Goal: Task Accomplishment & Management: Manage account settings

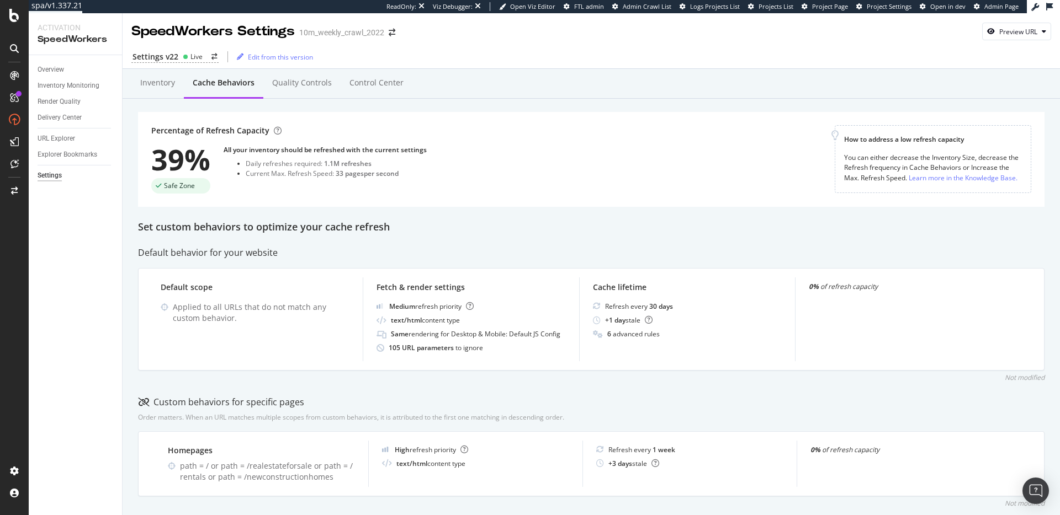
click at [406, 139] on div "Percentage of Refresh Capacity 39% Safe Zone All your inventory should be refre…" at bounding box center [492, 159] width 683 height 68
click at [322, 148] on div "All your inventory should be refreshed with the current settings" at bounding box center [324, 149] width 203 height 9
click at [476, 193] on div "Percentage of Refresh Capacity 39% Safe Zone All your inventory should be refre…" at bounding box center [492, 159] width 683 height 68
click at [648, 83] on div "Inventory Cache behaviors Quality Controls Control Center" at bounding box center [591, 84] width 937 height 30
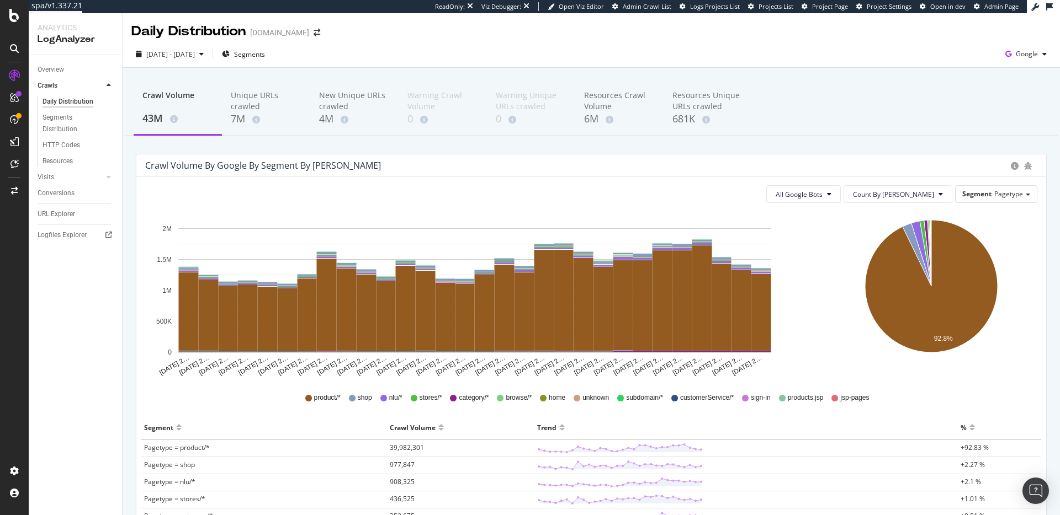
click at [356, 153] on div "Crawl Volume 43M Unique URLs crawled 7M New Unique URLs crawled 4M Warning Craw…" at bounding box center [591, 409] width 937 height 683
click at [237, 140] on div "Crawl Volume 43M Unique URLs crawled 7M New Unique URLs crawled 4M Warning Craw…" at bounding box center [591, 409] width 937 height 683
click at [15, 77] on icon at bounding box center [14, 75] width 11 height 11
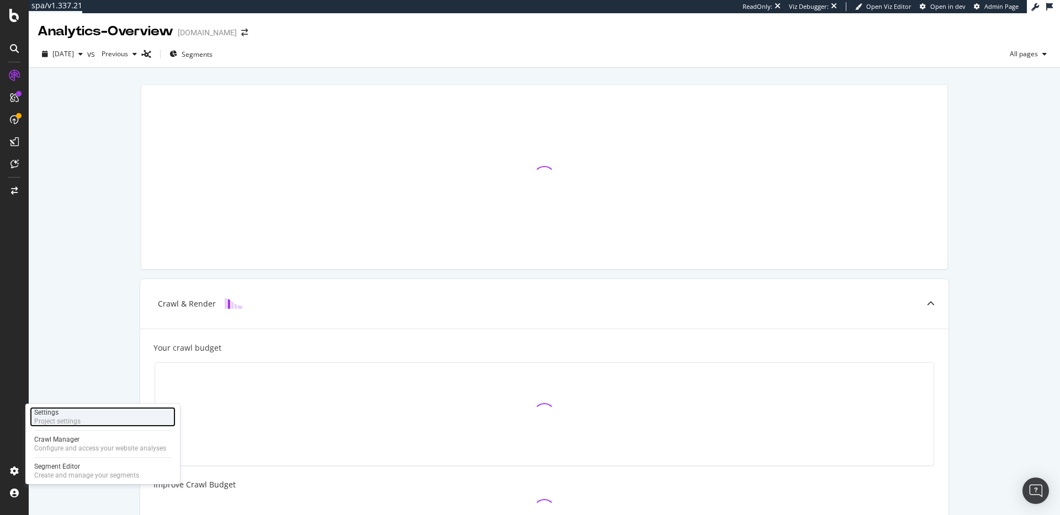
click at [64, 416] on div "Settings" at bounding box center [57, 412] width 46 height 9
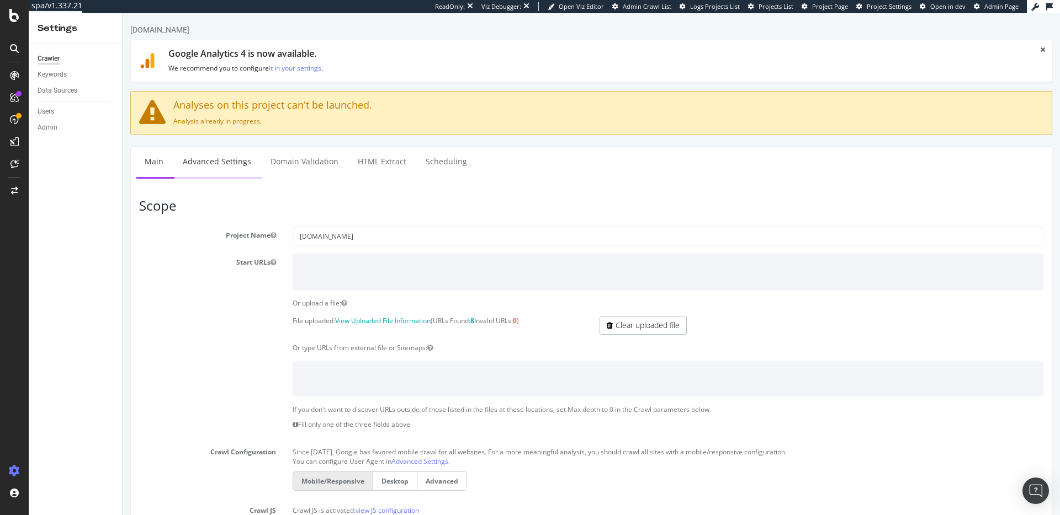
click at [230, 162] on link "Advanced Settings" at bounding box center [216, 162] width 85 height 30
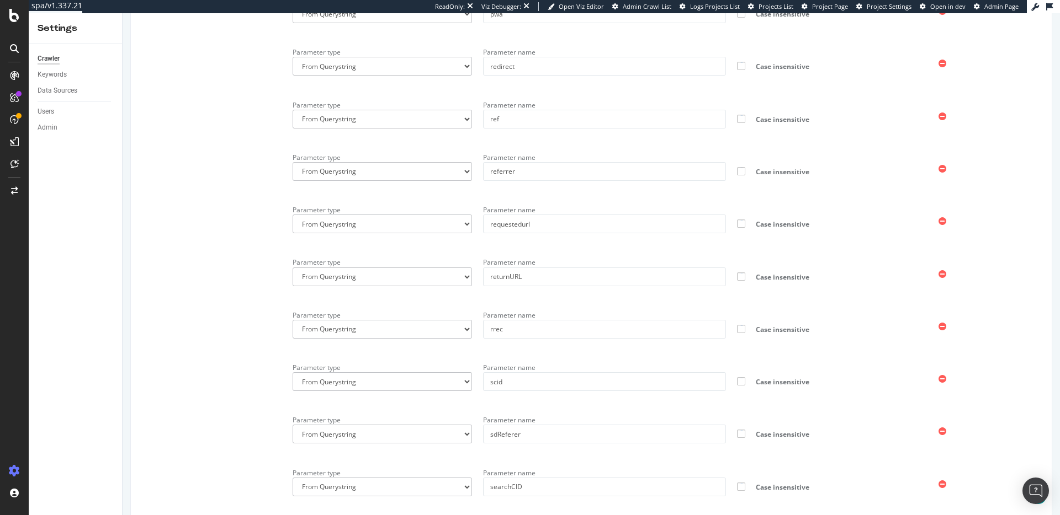
scroll to position [3383, 0]
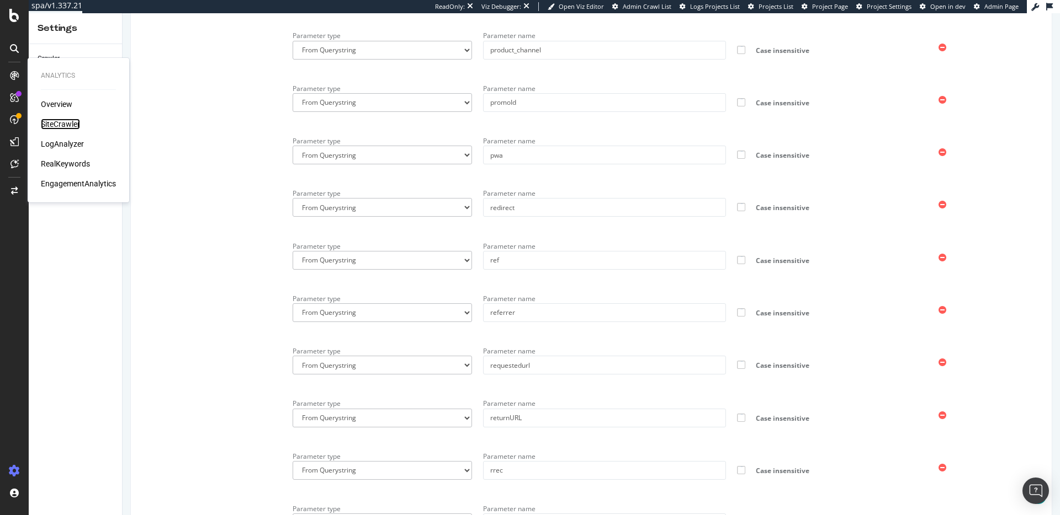
click at [57, 123] on div "SiteCrawler" at bounding box center [60, 124] width 39 height 11
click at [81, 169] on div "SpeedWorkers" at bounding box center [65, 168] width 49 height 11
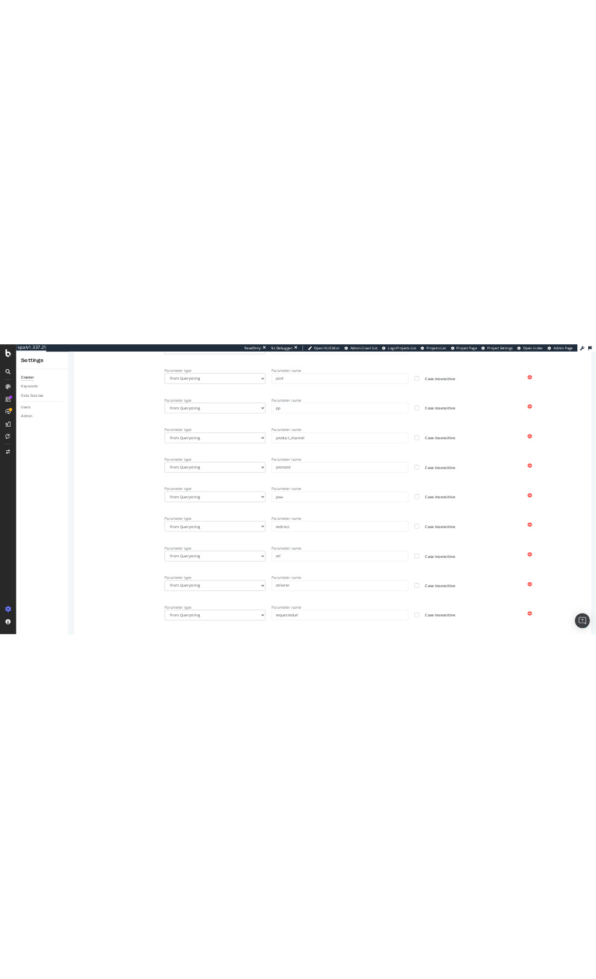
scroll to position [3000, 0]
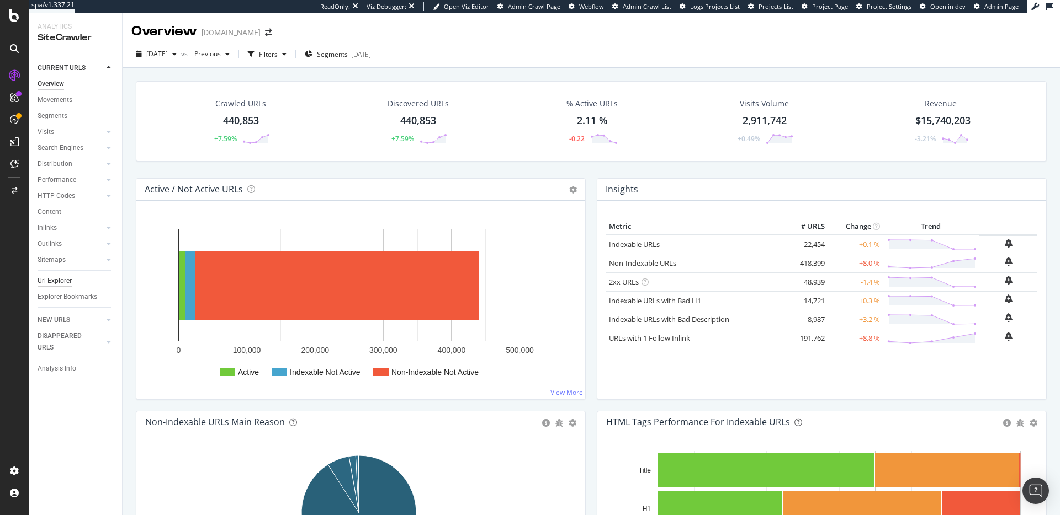
click at [54, 283] on div "Url Explorer" at bounding box center [55, 281] width 34 height 12
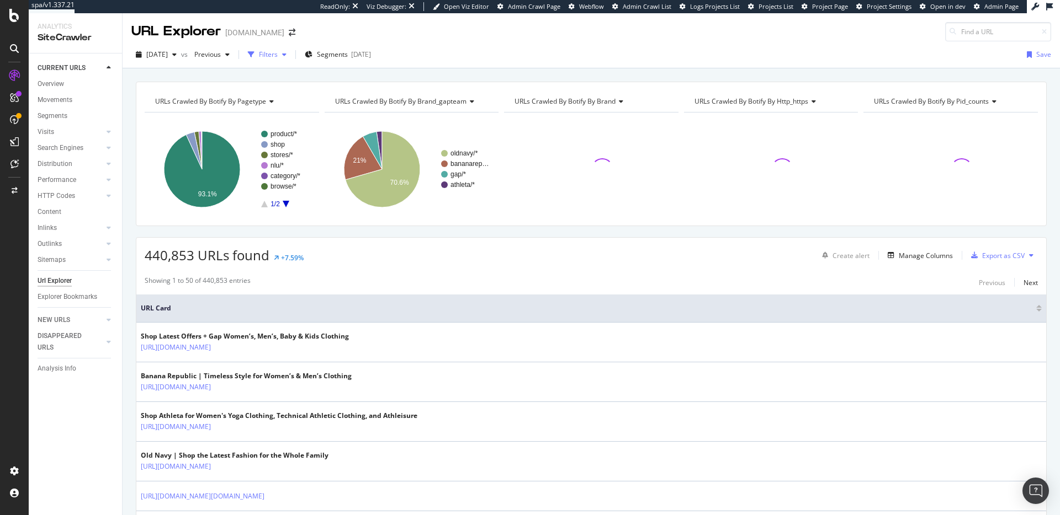
click at [278, 52] on div "Filters" at bounding box center [268, 54] width 19 height 9
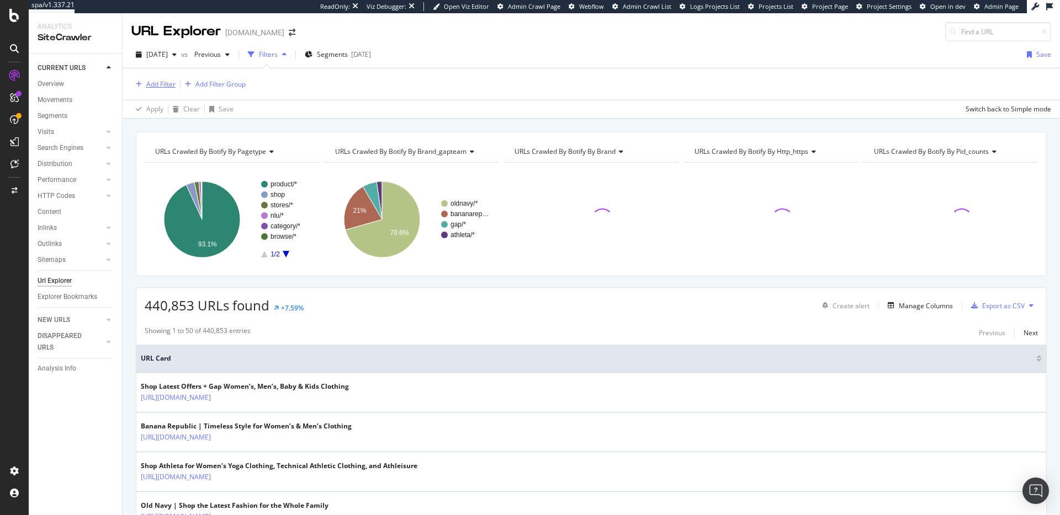
click at [164, 85] on div "Add Filter" at bounding box center [160, 83] width 29 height 9
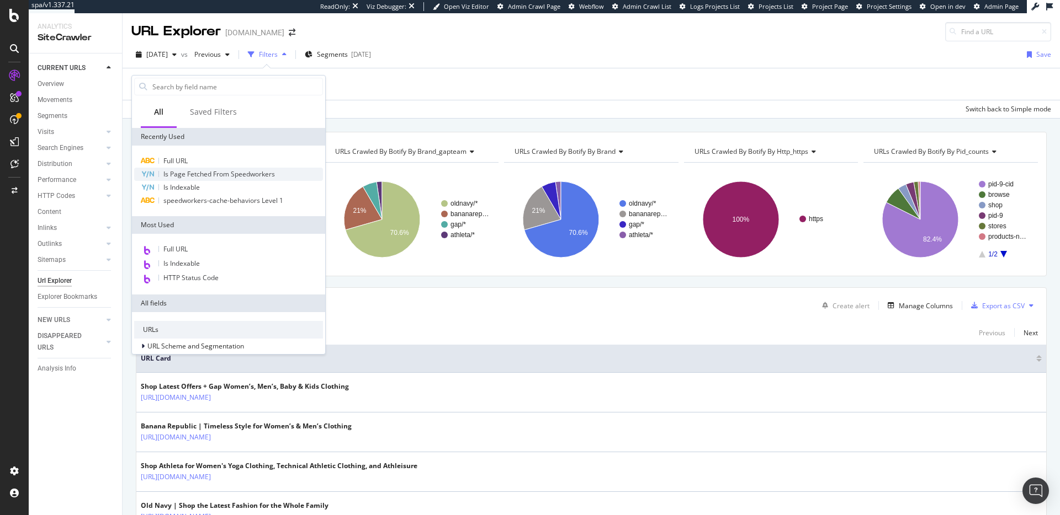
click at [251, 172] on span "Is Page Fetched From Speedworkers" at bounding box center [218, 173] width 111 height 9
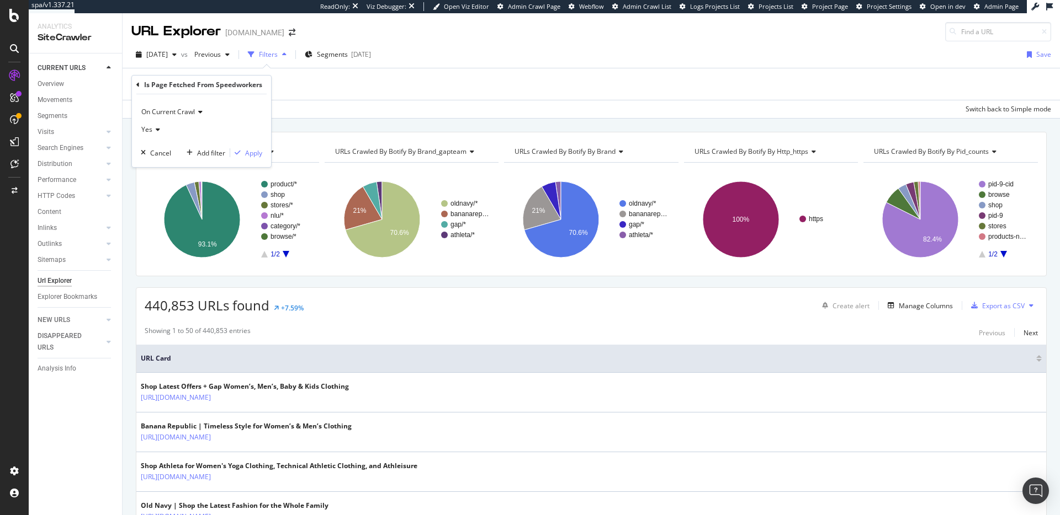
click at [143, 125] on span "Yes" at bounding box center [146, 129] width 11 height 9
click at [159, 162] on div "No" at bounding box center [202, 166] width 118 height 14
click at [247, 153] on div "Apply" at bounding box center [253, 152] width 17 height 9
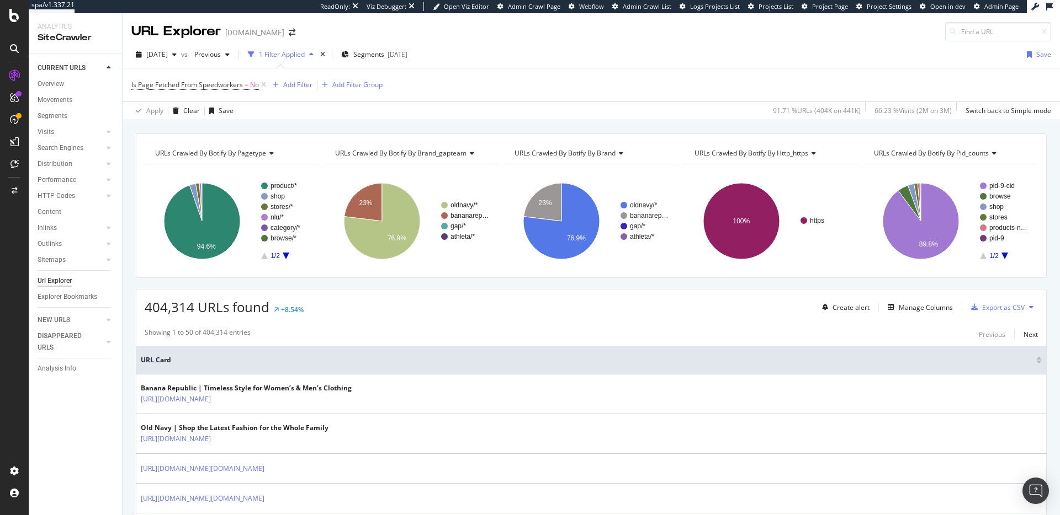
click at [762, 147] on div "URLs Crawled By Botify By http_https" at bounding box center [770, 154] width 156 height 18
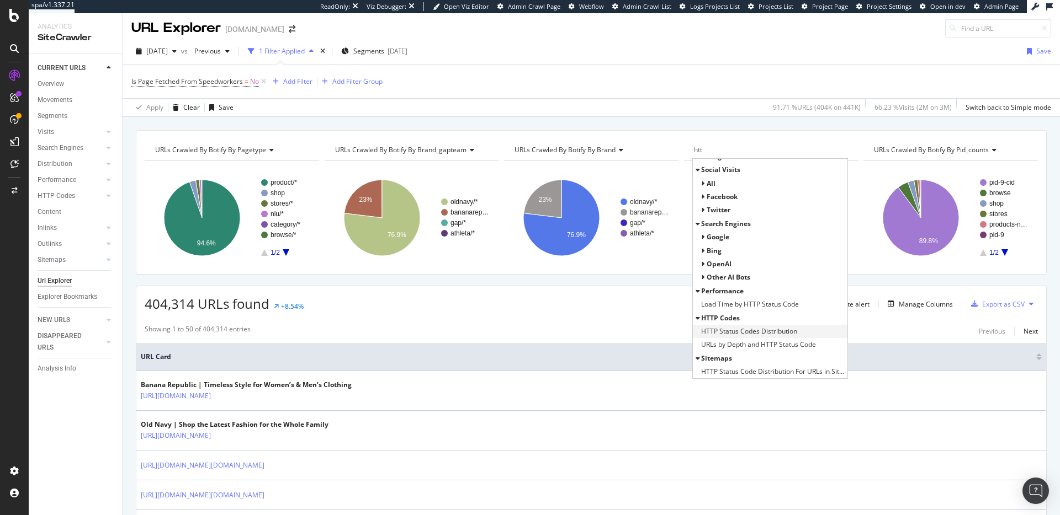
scroll to position [10, 0]
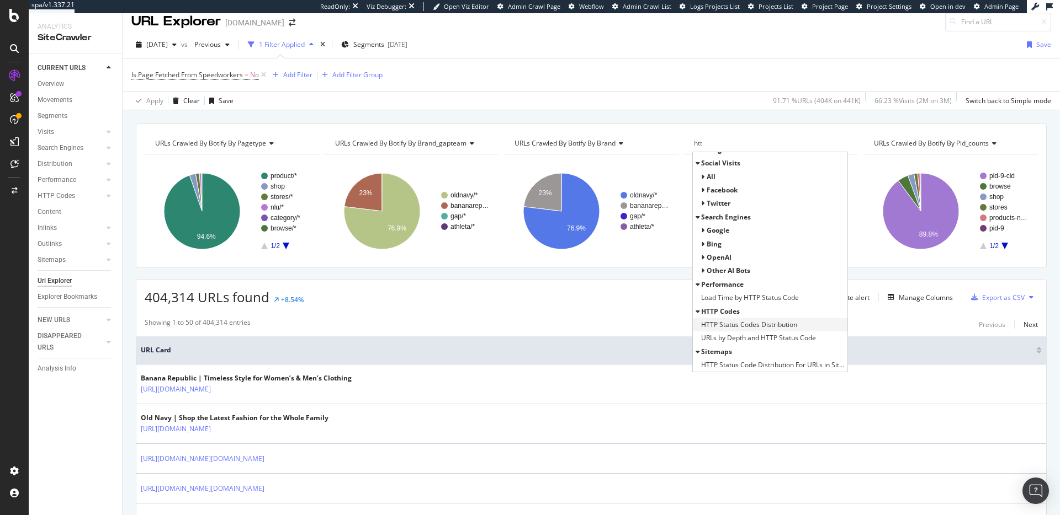
type input "htt"
click at [783, 326] on span "HTTP Status Codes Distribution" at bounding box center [749, 325] width 96 height 11
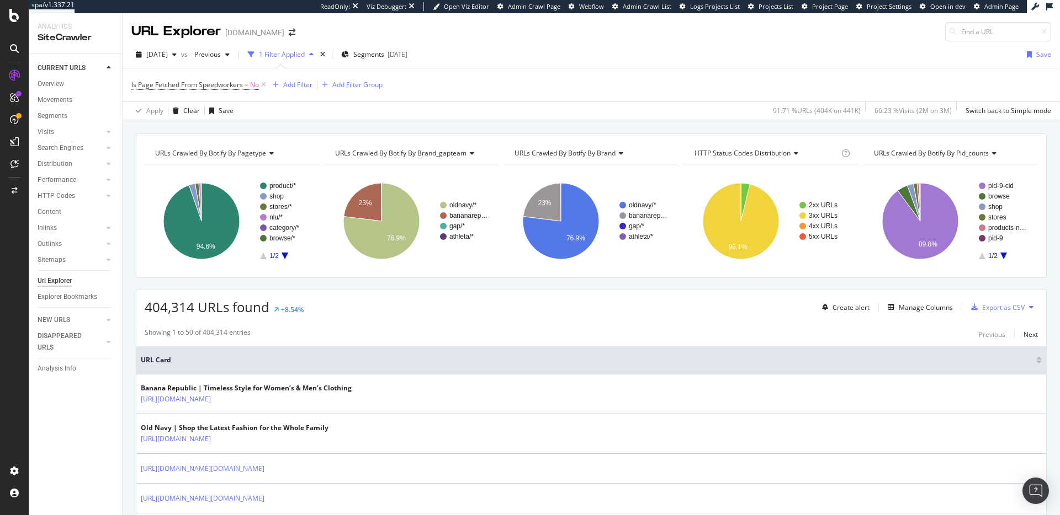
click at [666, 294] on div "404,314 URLs found +8.54% Create alert Manage Columns Export as CSV" at bounding box center [590, 303] width 909 height 27
click at [610, 104] on div "Apply Clear Save 91.71 % URLs ( 404K on 441K ) 66.23 % Visits ( 2M on 3M ) Swit…" at bounding box center [591, 111] width 937 height 18
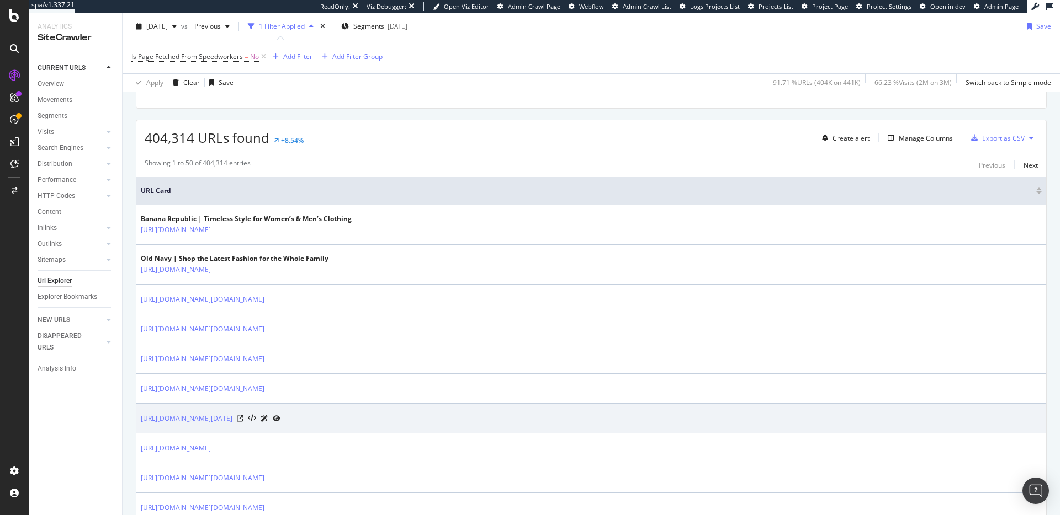
scroll to position [179, 0]
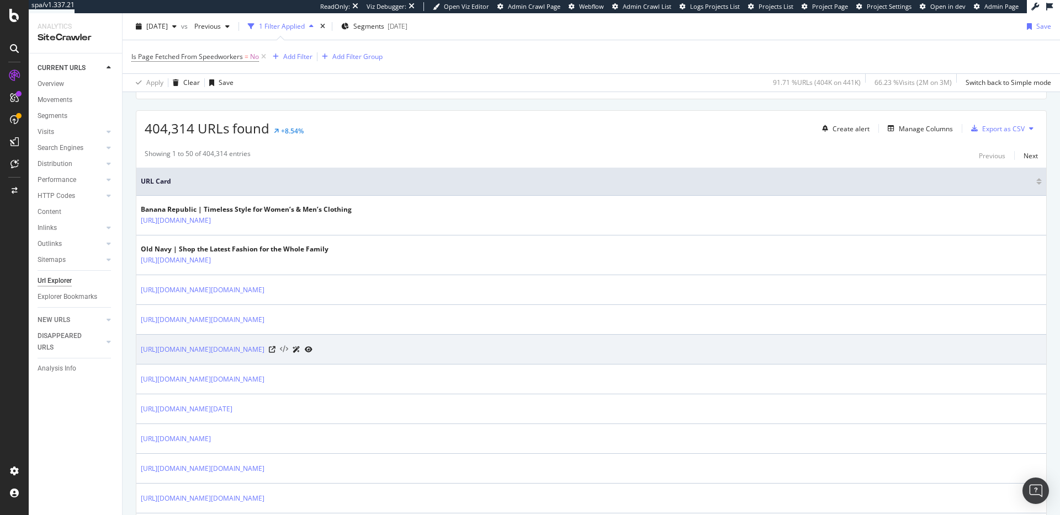
click at [288, 350] on icon at bounding box center [284, 350] width 8 height 8
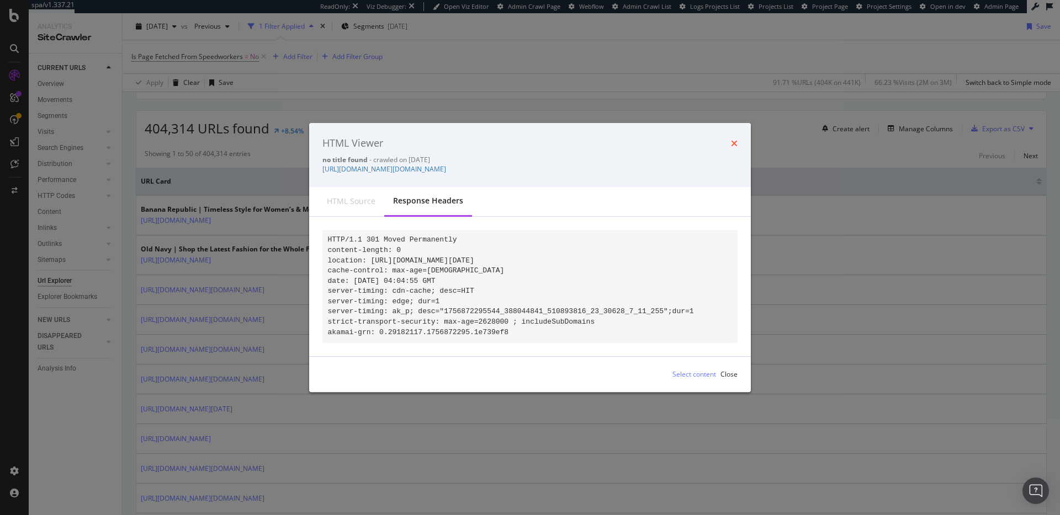
click at [735, 139] on icon "times" at bounding box center [734, 143] width 7 height 9
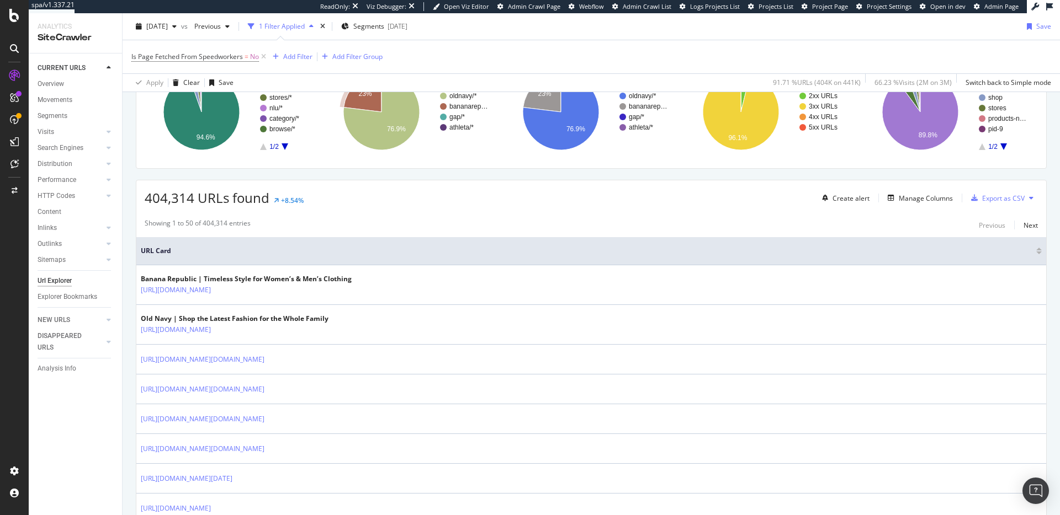
scroll to position [0, 0]
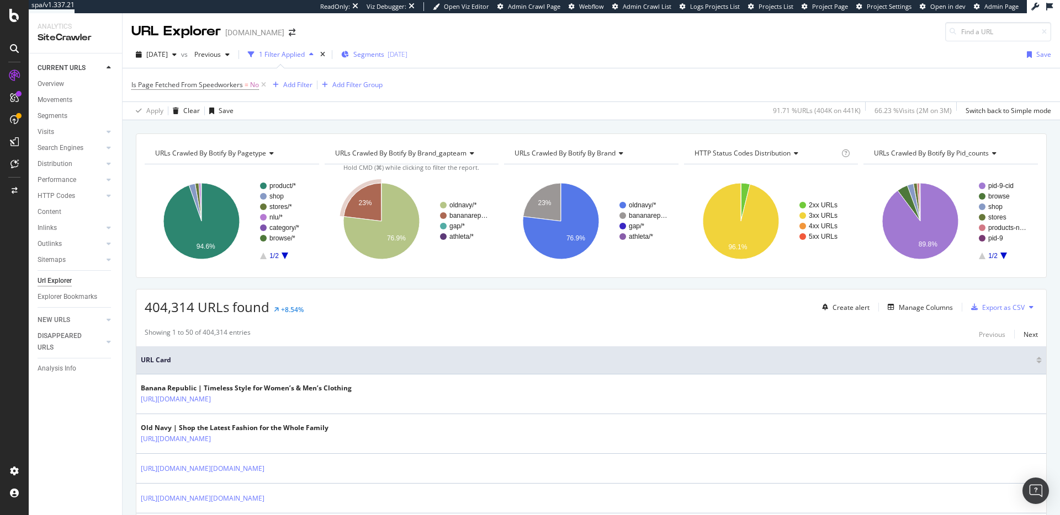
click at [404, 55] on div "Segments 2025-06-18" at bounding box center [374, 54] width 66 height 9
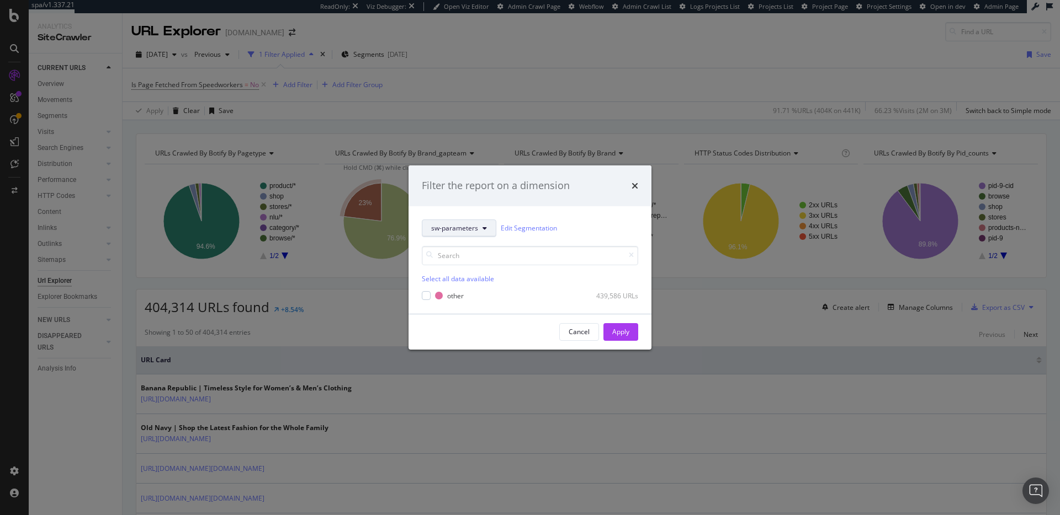
click at [480, 225] on button "sw-parameters" at bounding box center [459, 229] width 74 height 18
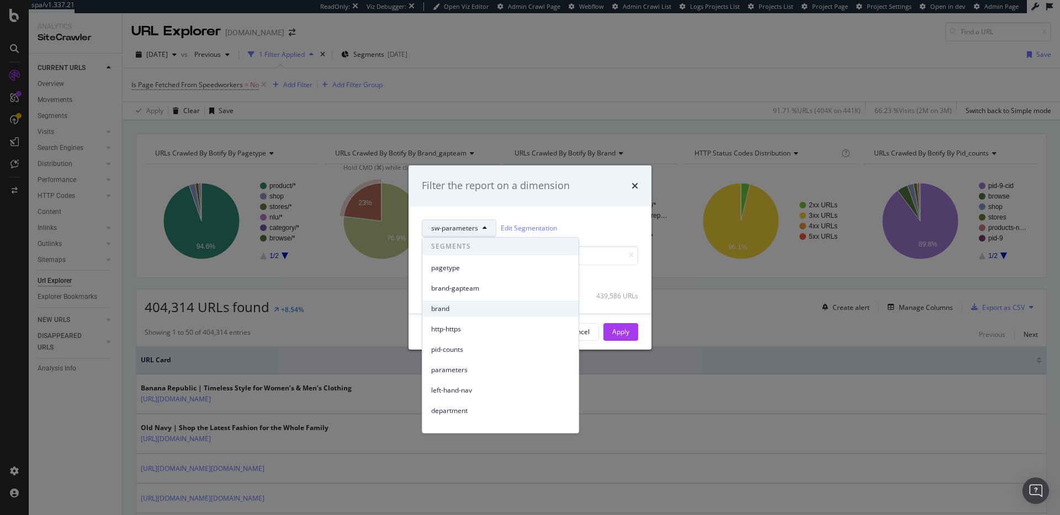
click at [475, 307] on span "brand" at bounding box center [500, 309] width 139 height 10
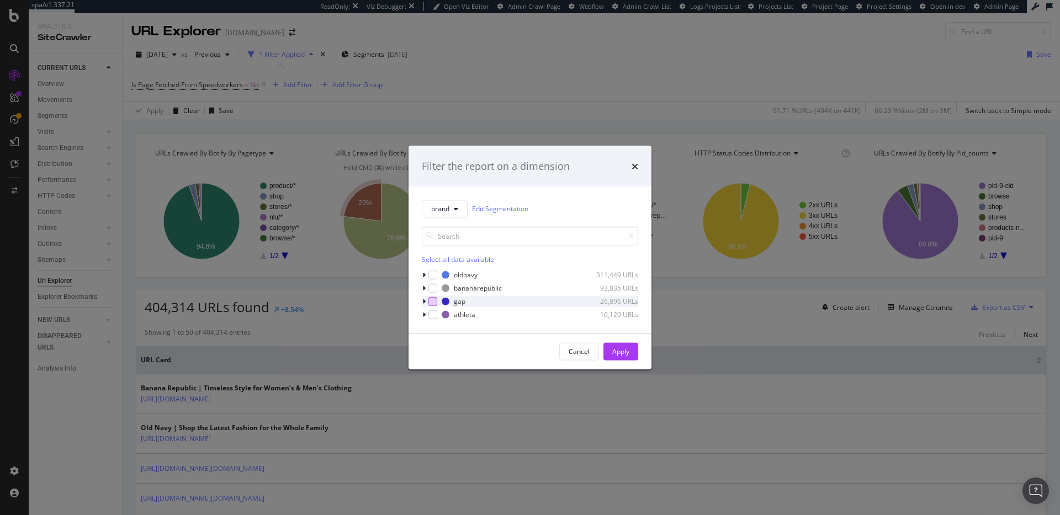
click at [433, 300] on div "modal" at bounding box center [432, 301] width 9 height 9
click at [433, 316] on div "modal" at bounding box center [432, 314] width 9 height 9
drag, startPoint x: 630, startPoint y: 349, endPoint x: 646, endPoint y: 358, distance: 17.5
click at [630, 349] on button "Apply" at bounding box center [620, 352] width 35 height 18
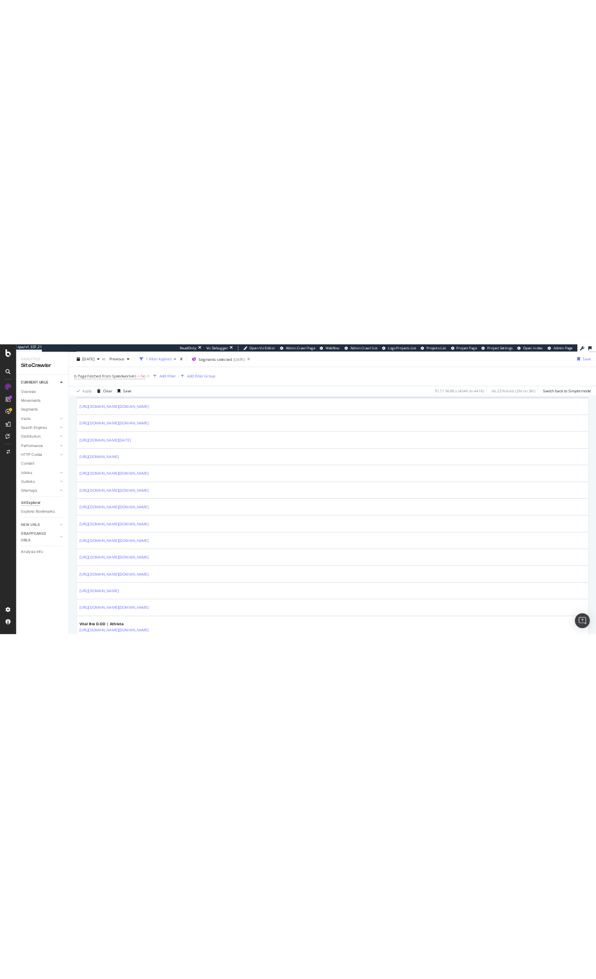
scroll to position [528, 0]
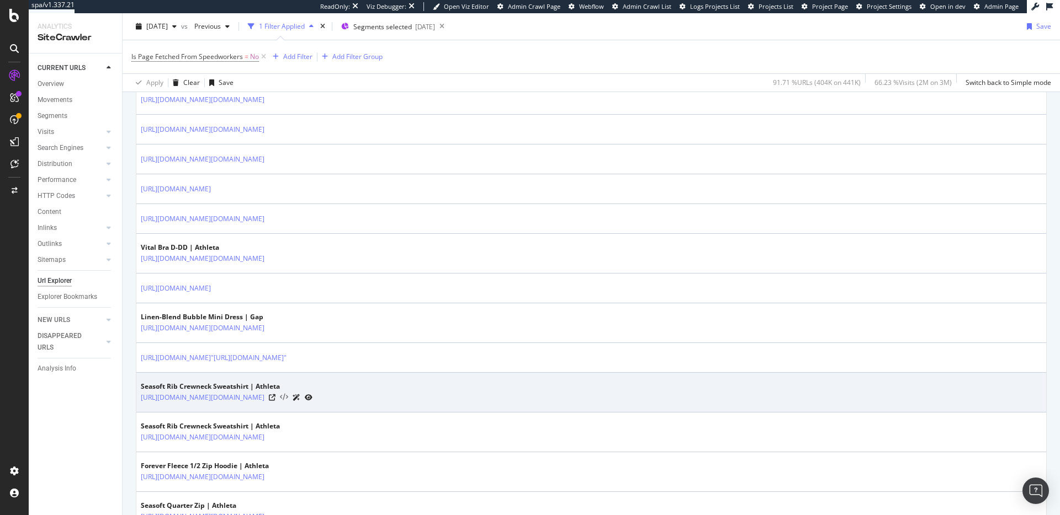
click at [288, 397] on icon at bounding box center [284, 398] width 8 height 8
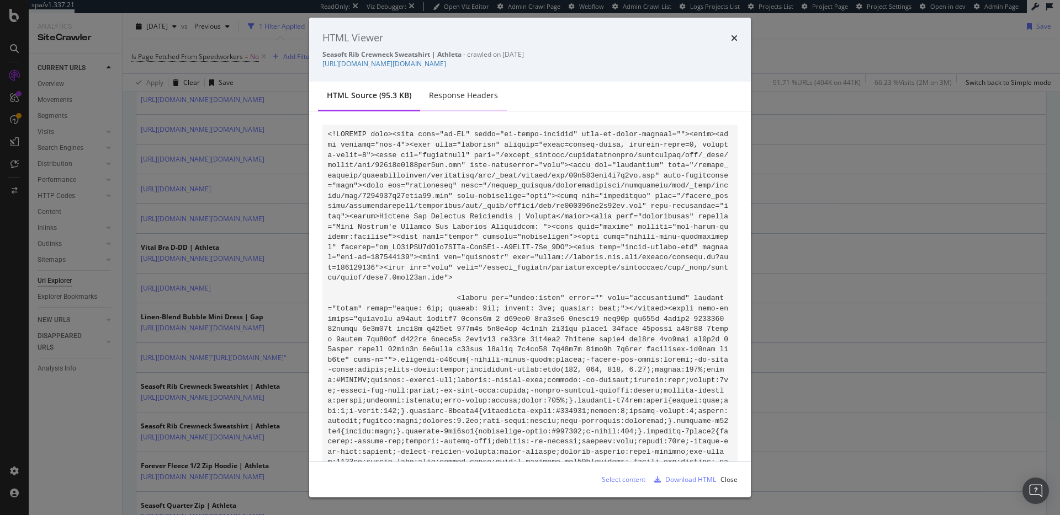
click at [473, 101] on div "Response Headers" at bounding box center [463, 96] width 87 height 30
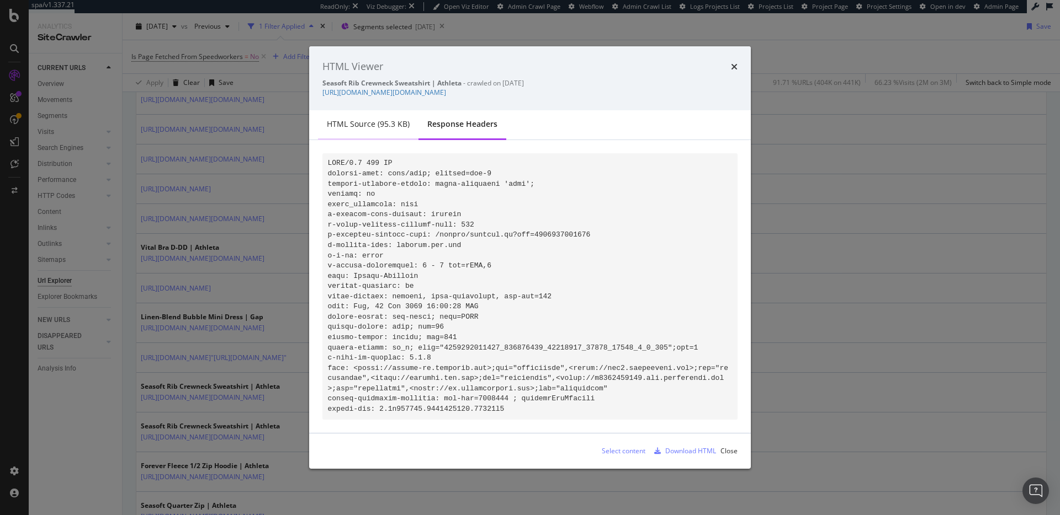
click at [380, 121] on div "HTML source (95.3 KB)" at bounding box center [368, 124] width 83 height 11
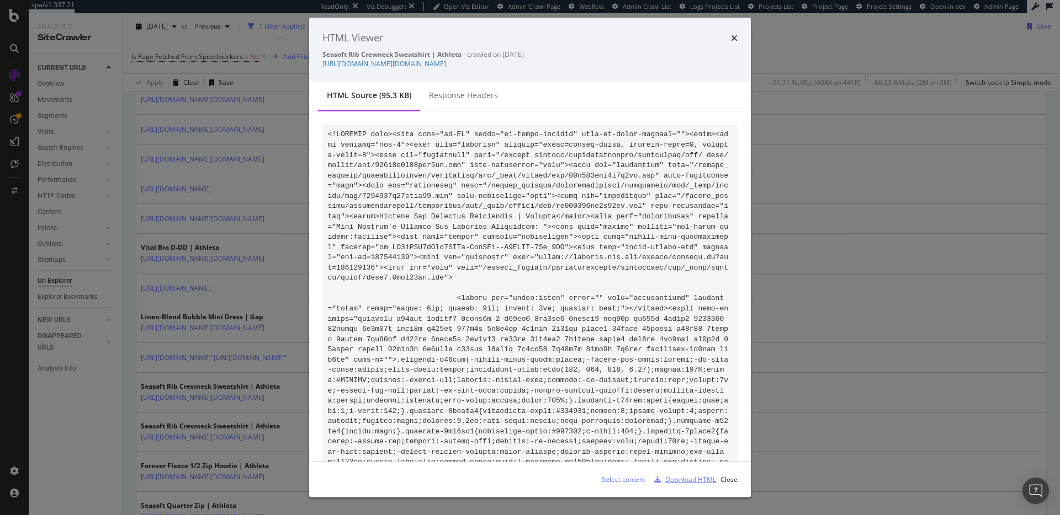
click at [684, 478] on div "Download HTML" at bounding box center [690, 479] width 51 height 9
click at [446, 65] on link "https://athleta.gap.com/browse/product.do?pid=5983930621003" at bounding box center [384, 63] width 124 height 9
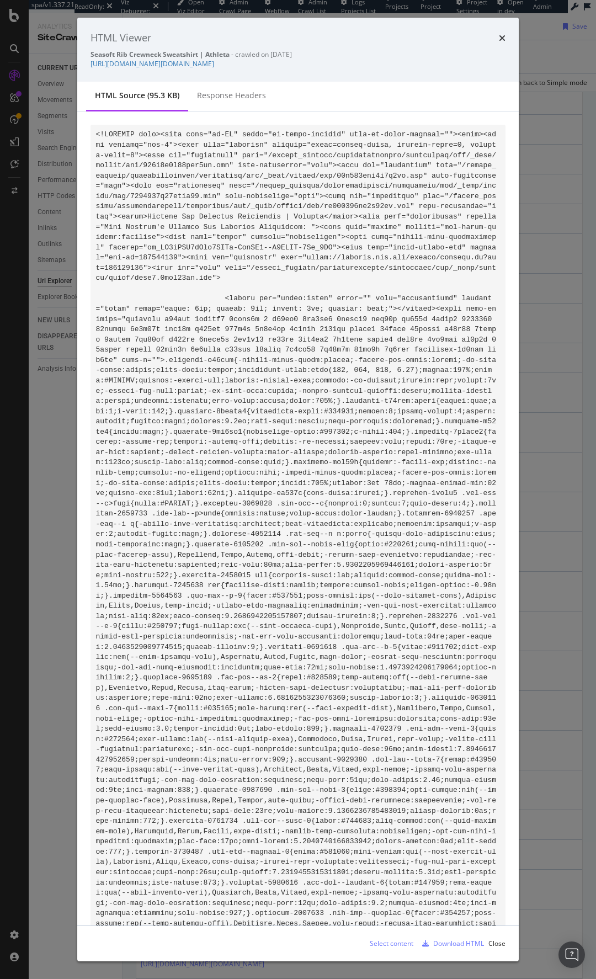
click at [407, 515] on div "Select content" at bounding box center [392, 943] width 44 height 9
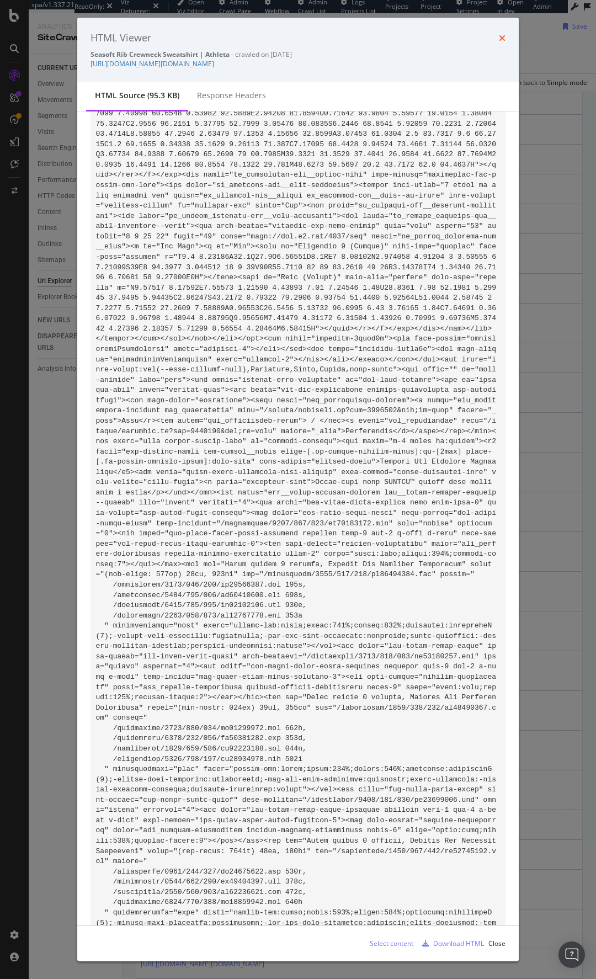
click at [502, 38] on icon "times" at bounding box center [502, 38] width 7 height 9
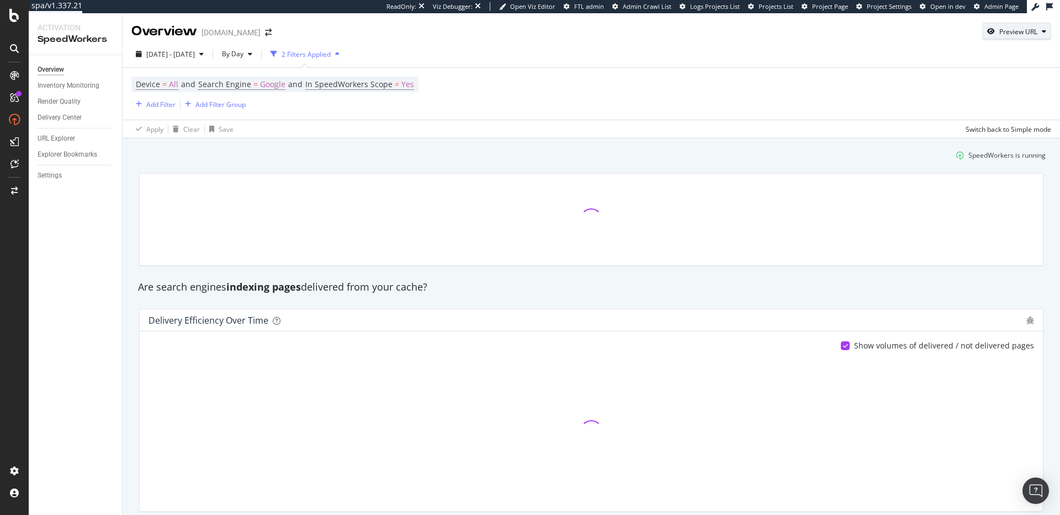
click at [1014, 32] on div "Preview URL" at bounding box center [1018, 31] width 38 height 9
click at [988, 74] on input "url" at bounding box center [974, 82] width 120 height 19
paste input "[URL][DOMAIN_NAME][DOMAIN_NAME]"
type input "[URL][DOMAIN_NAME][DOMAIN_NAME]"
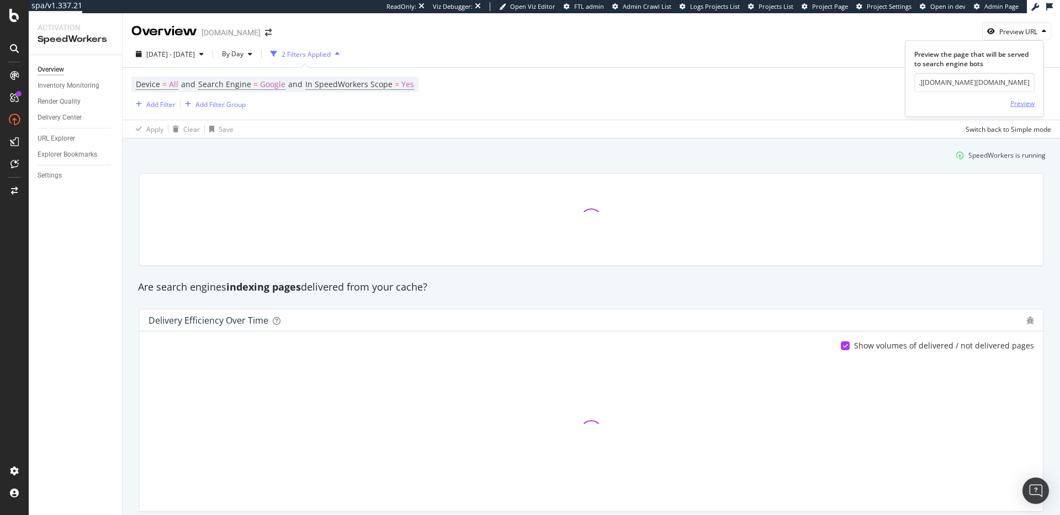
click at [1025, 102] on div "Preview" at bounding box center [1022, 103] width 24 height 9
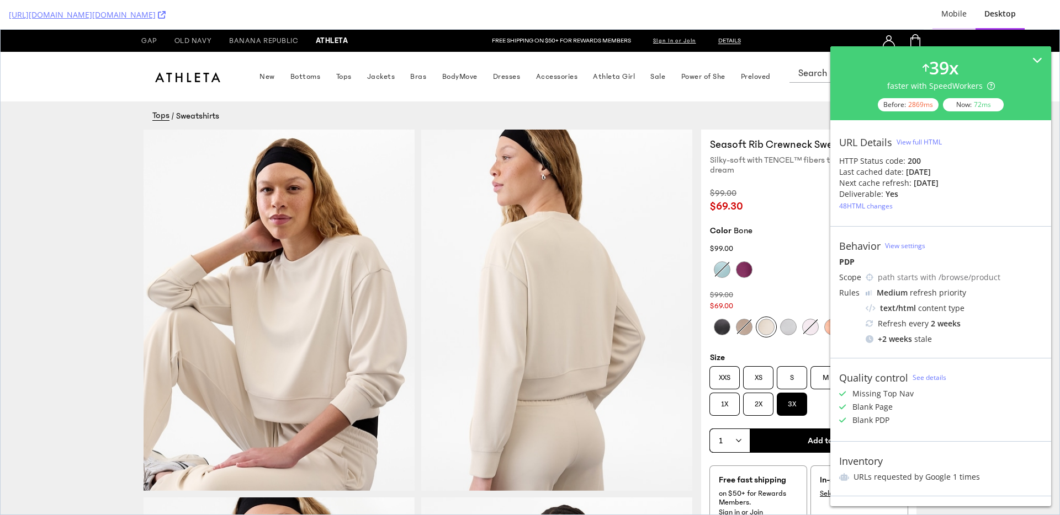
click at [966, 9] on div "Mobile" at bounding box center [953, 13] width 25 height 11
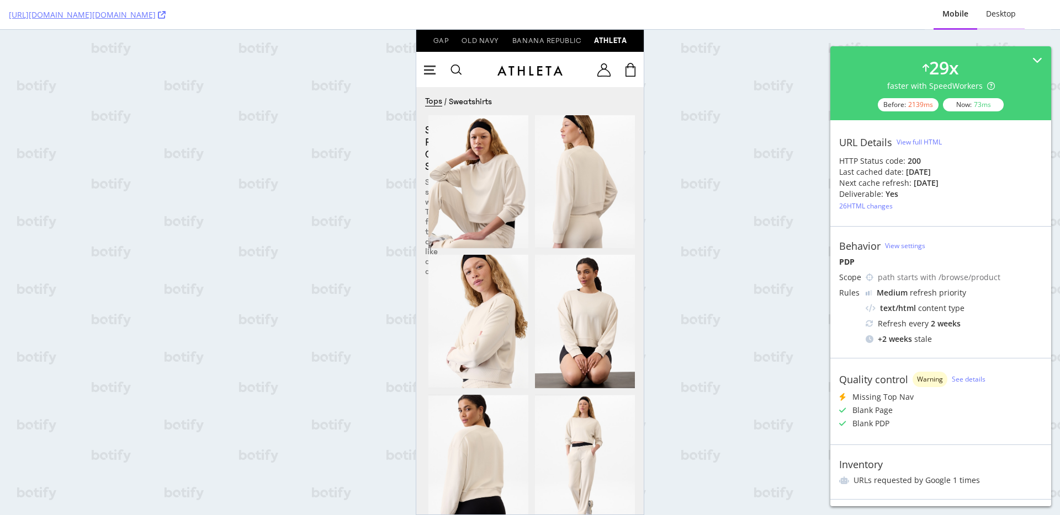
click at [1007, 9] on div "Desktop" at bounding box center [1001, 13] width 30 height 11
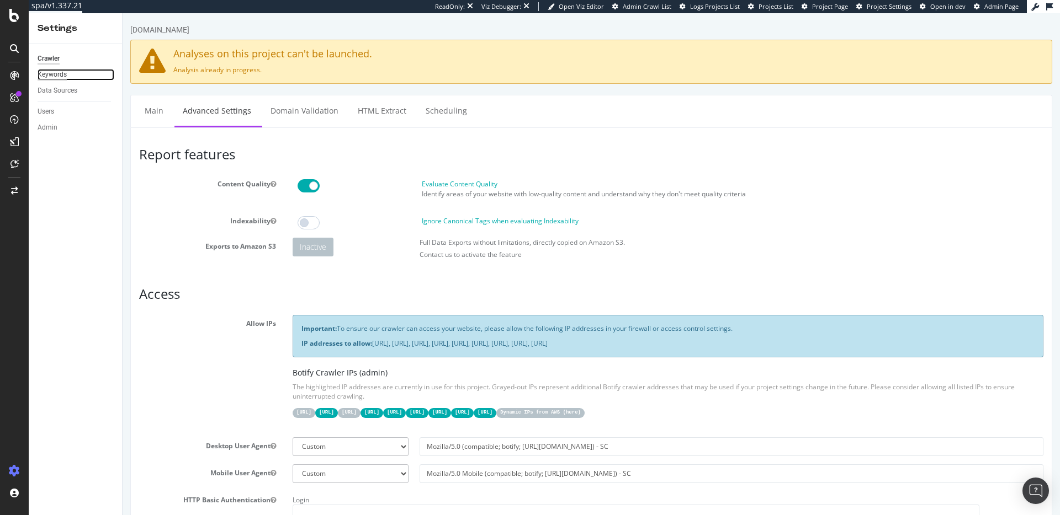
click at [55, 77] on div "Keywords" at bounding box center [52, 75] width 29 height 12
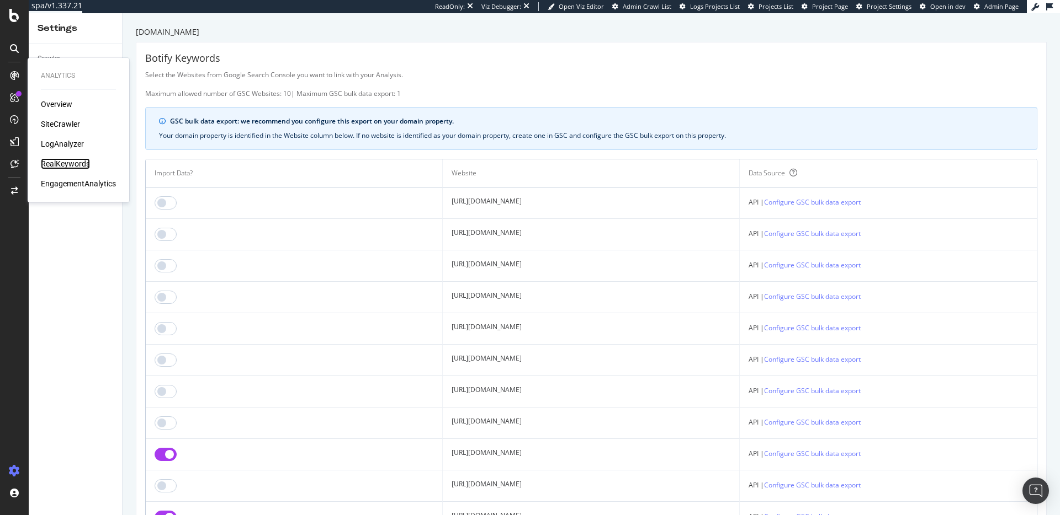
click at [79, 162] on div "RealKeywords" at bounding box center [65, 163] width 49 height 11
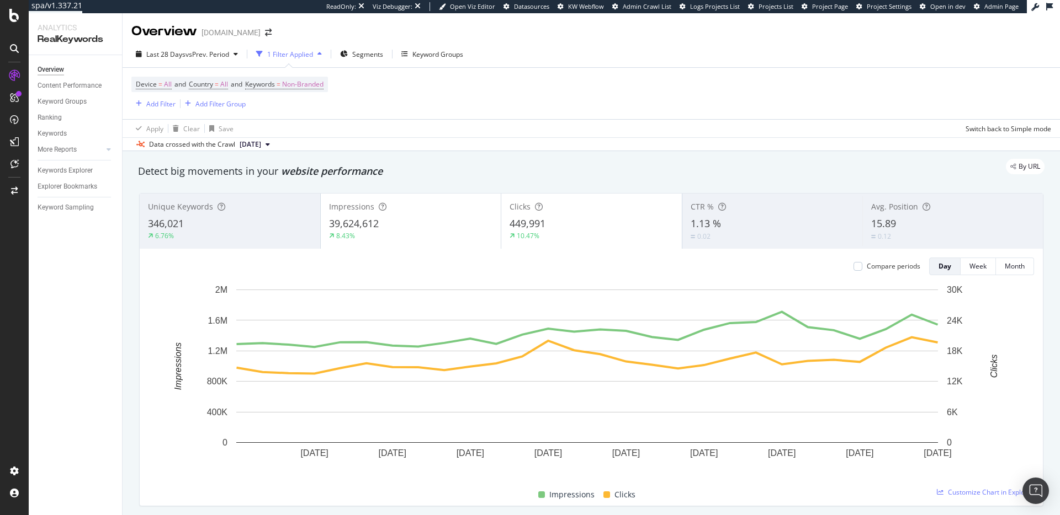
click at [303, 172] on div "By URL" at bounding box center [585, 166] width 917 height 15
click at [304, 174] on span "website performance" at bounding box center [332, 170] width 102 height 13
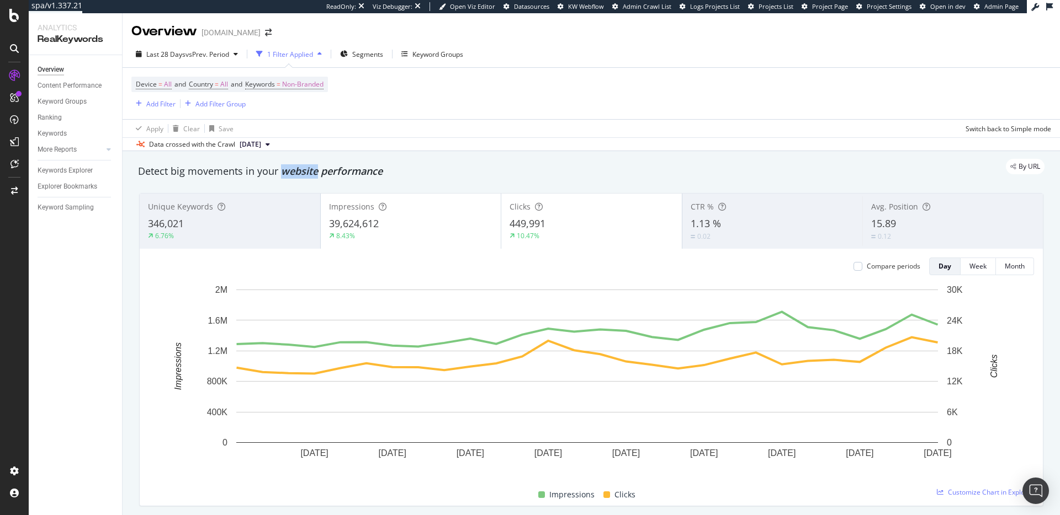
click at [304, 174] on span "website performance" at bounding box center [332, 170] width 102 height 13
click at [273, 171] on div "By URL" at bounding box center [585, 166] width 917 height 15
click at [270, 174] on div "Detect big movements in your website performance" at bounding box center [591, 171] width 906 height 14
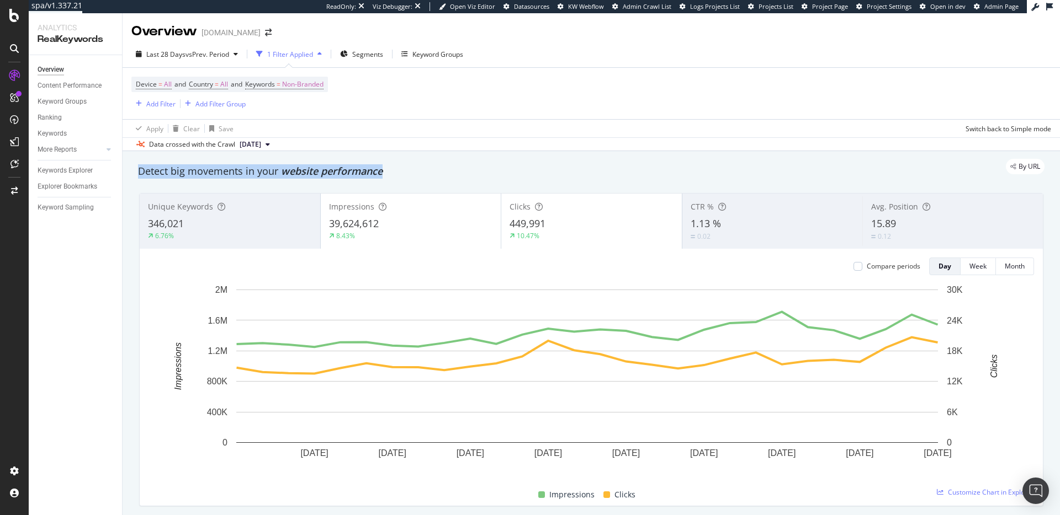
click at [270, 174] on div "Detect big movements in your website performance" at bounding box center [591, 171] width 906 height 14
click at [270, 174] on div "By URL" at bounding box center [585, 166] width 917 height 15
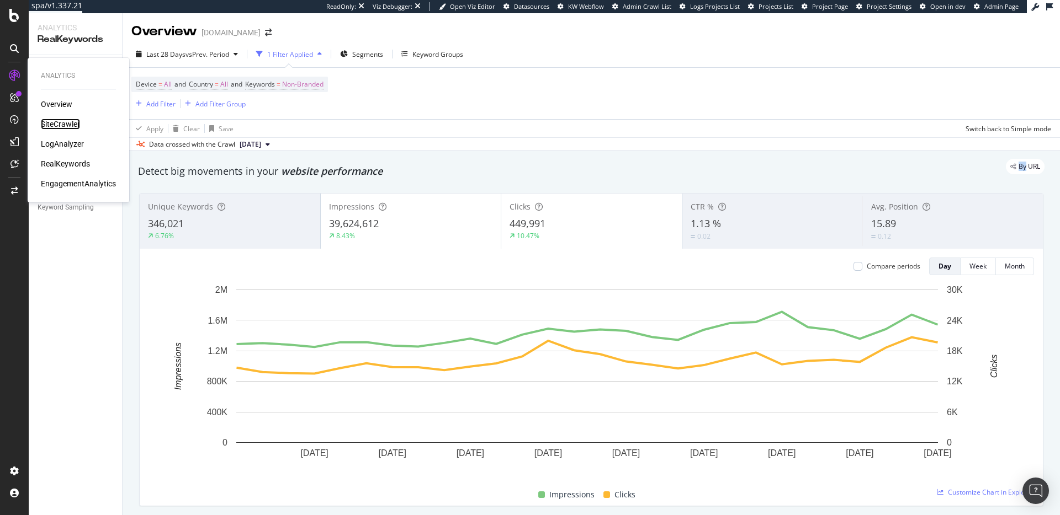
click at [55, 121] on div "SiteCrawler" at bounding box center [60, 124] width 39 height 11
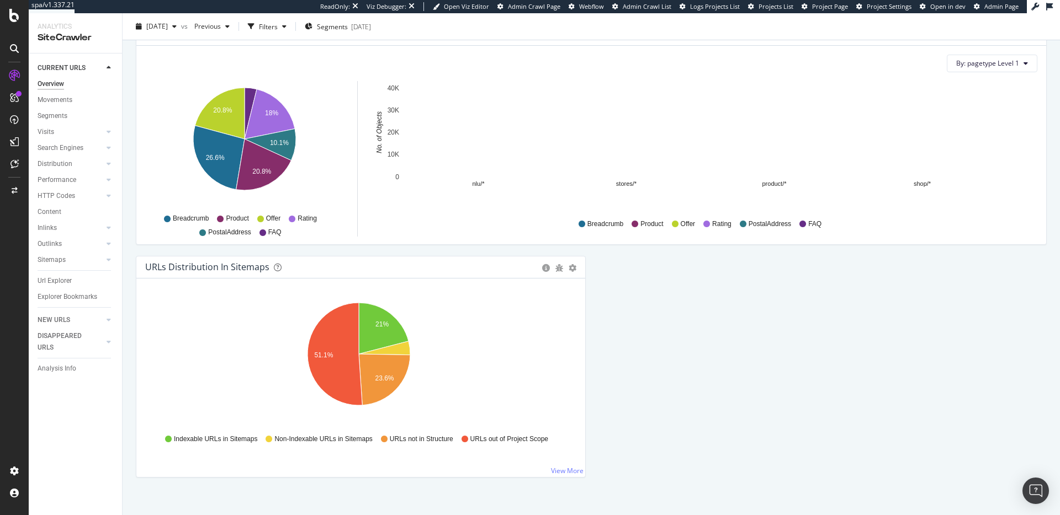
scroll to position [1099, 0]
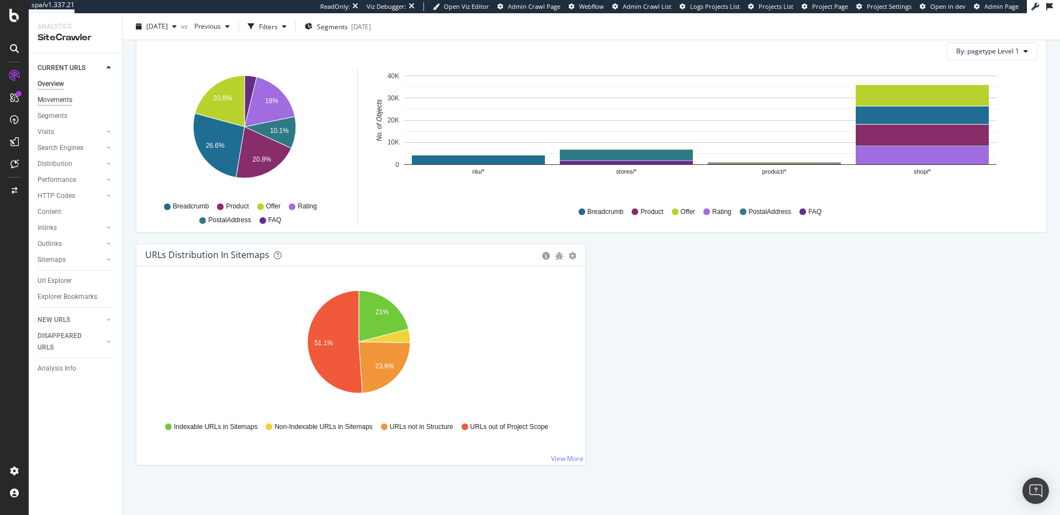
click at [67, 97] on div "Movements" at bounding box center [55, 100] width 35 height 12
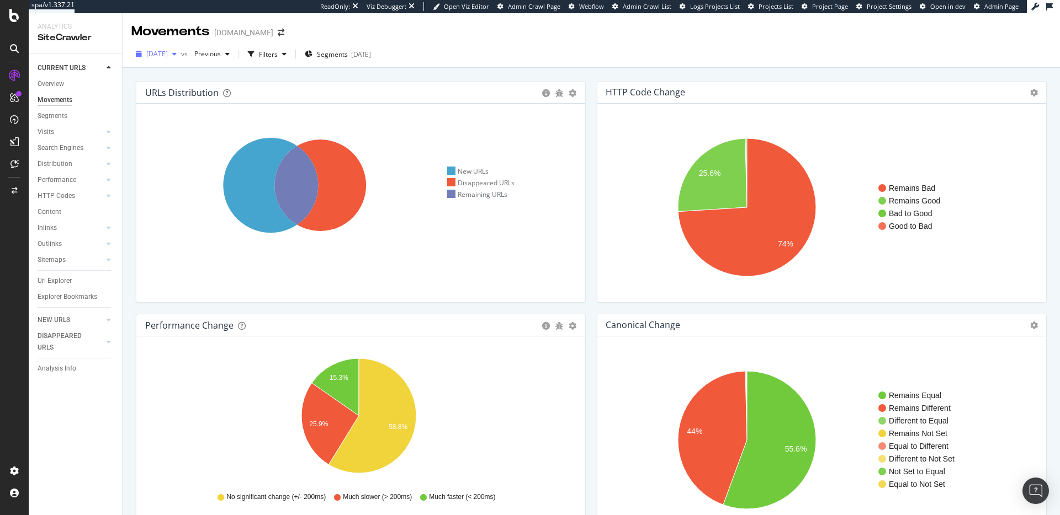
click at [168, 53] on span "[DATE]" at bounding box center [157, 53] width 22 height 9
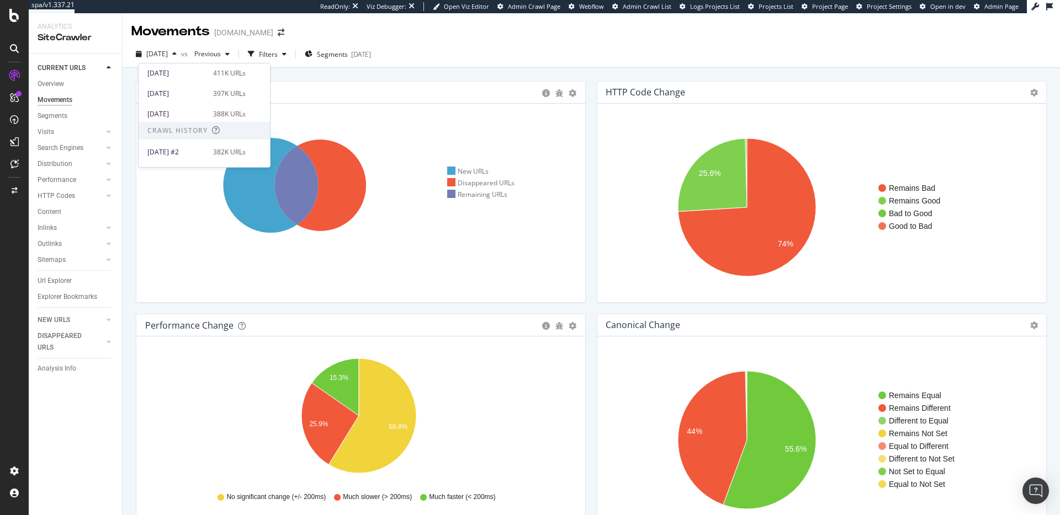
scroll to position [178, 0]
click at [109, 130] on icon at bounding box center [109, 132] width 4 height 7
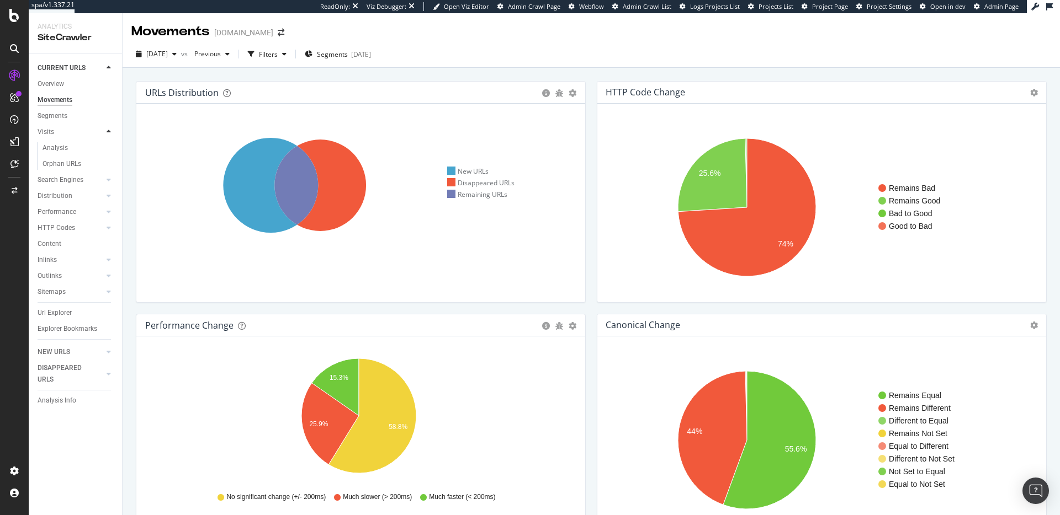
click at [110, 131] on icon at bounding box center [109, 132] width 4 height 7
click at [104, 143] on div at bounding box center [108, 147] width 11 height 11
click at [109, 145] on icon at bounding box center [109, 148] width 4 height 7
click at [113, 177] on div at bounding box center [108, 179] width 11 height 11
click at [111, 178] on div at bounding box center [108, 179] width 11 height 11
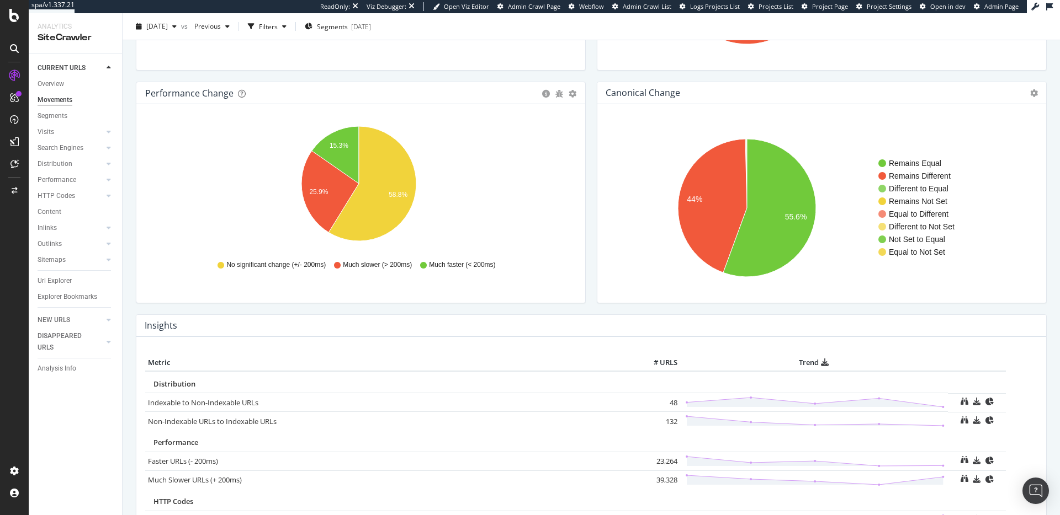
scroll to position [0, 0]
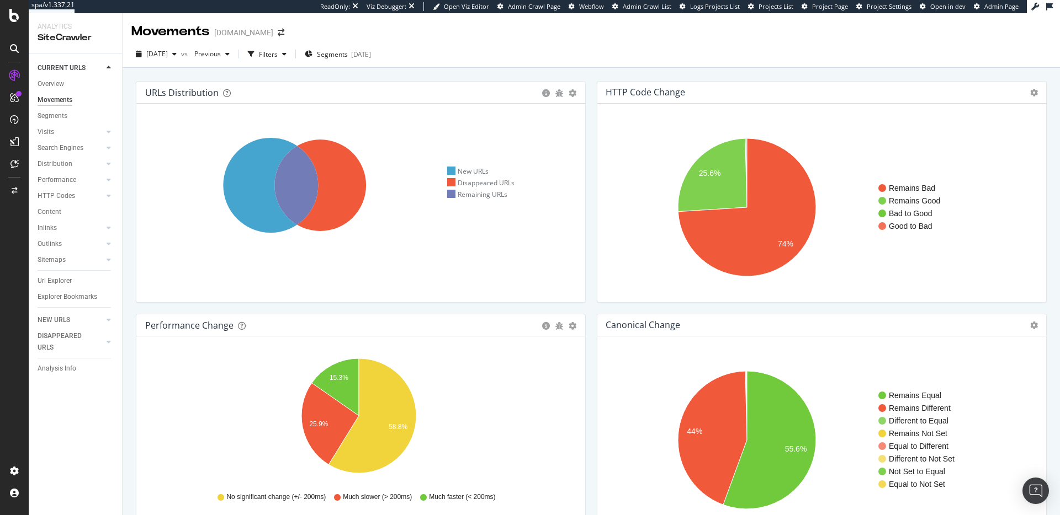
click at [584, 183] on div "URLs Distribution Venn Table Export as CSV Add to Custom Report Hold CMD (⌘) wh…" at bounding box center [360, 197] width 461 height 233
click at [595, 205] on div "HTTP Code Change Chart (by Value) Table Expand Export as CSV Export as PNG × Cl…" at bounding box center [822, 192] width 450 height 222
click at [62, 422] on div "Project settings" at bounding box center [57, 421] width 46 height 9
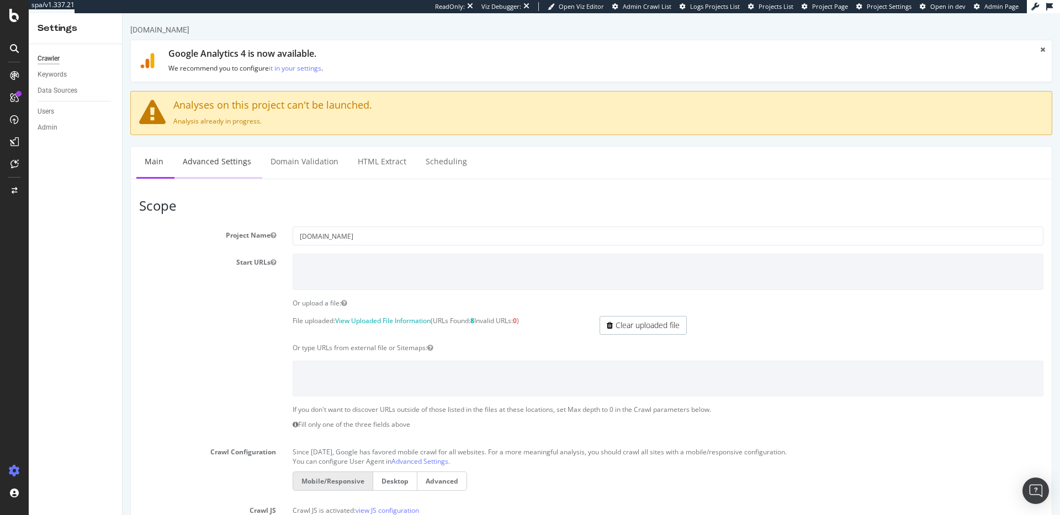
click at [222, 149] on link "Advanced Settings" at bounding box center [216, 162] width 85 height 30
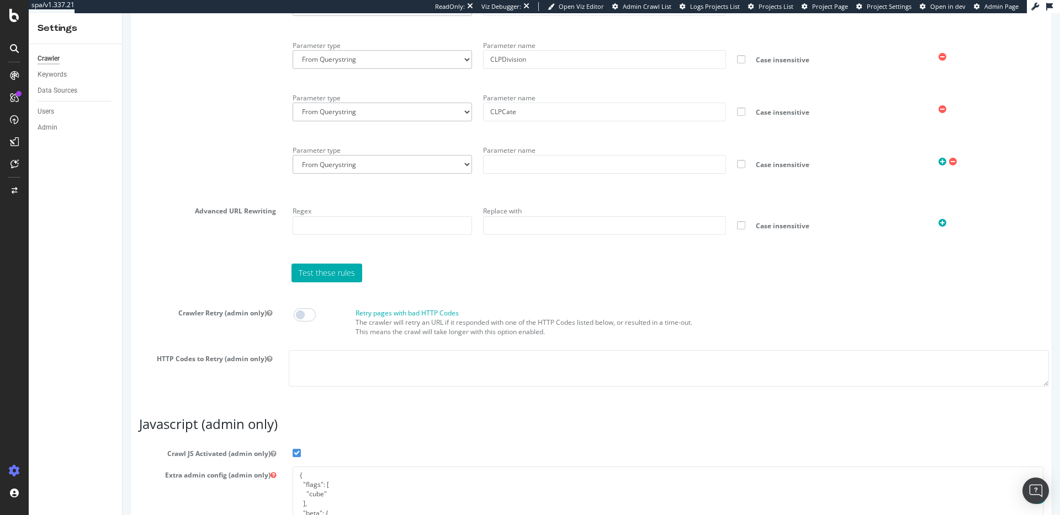
scroll to position [5183, 0]
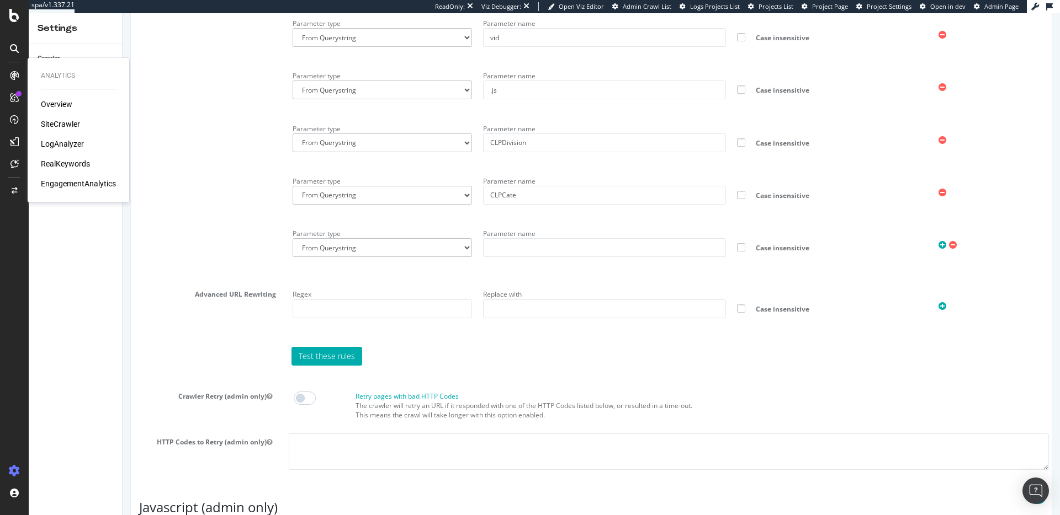
click at [66, 126] on div "SiteCrawler" at bounding box center [60, 124] width 39 height 11
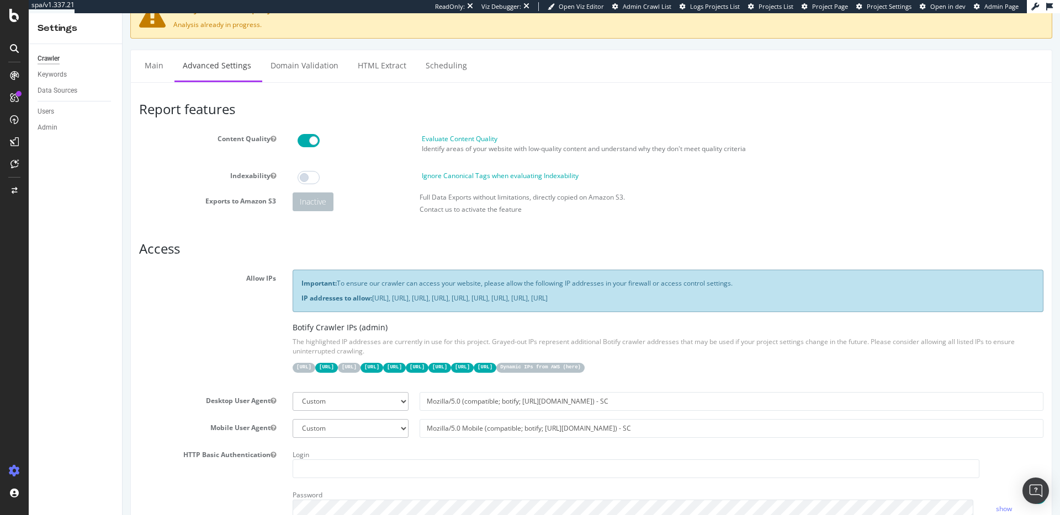
scroll to position [0, 0]
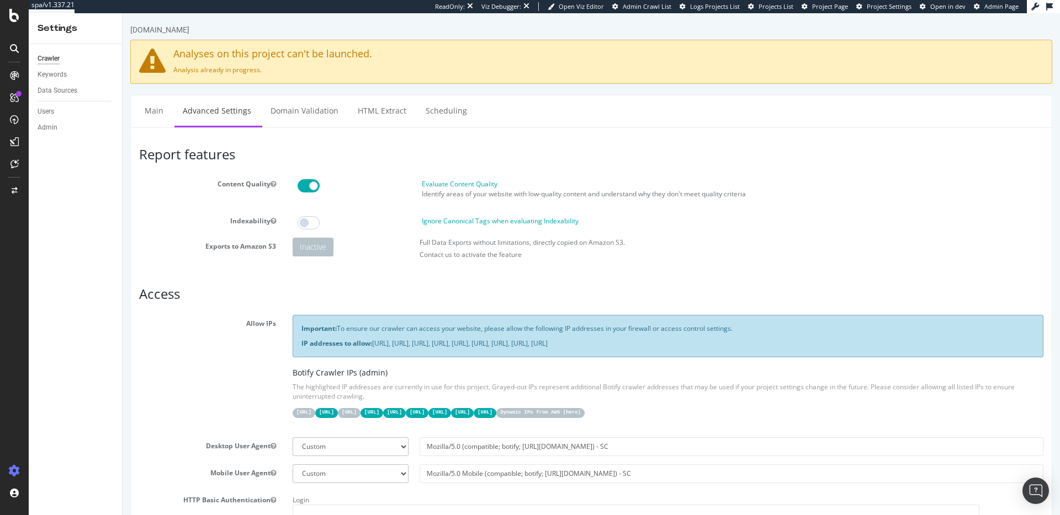
click at [595, 259] on div "Full Data Exports without limitations, directly copied on Amazon S3. Contact us…" at bounding box center [731, 251] width 635 height 27
click at [595, 113] on ul "Main Advanced Settings Domain Validation HTML Extract Scheduling" at bounding box center [591, 111] width 922 height 33
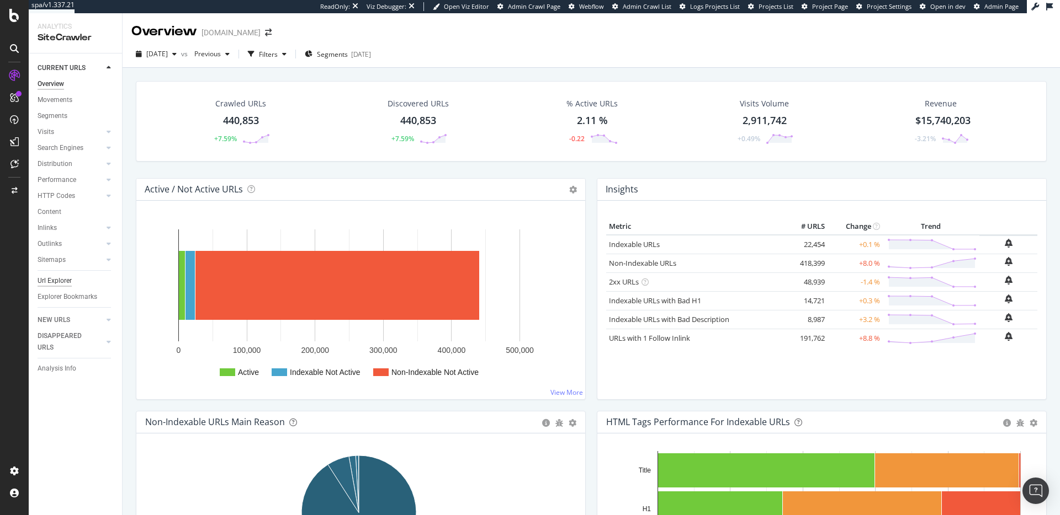
click at [60, 281] on div "Url Explorer" at bounding box center [55, 281] width 34 height 12
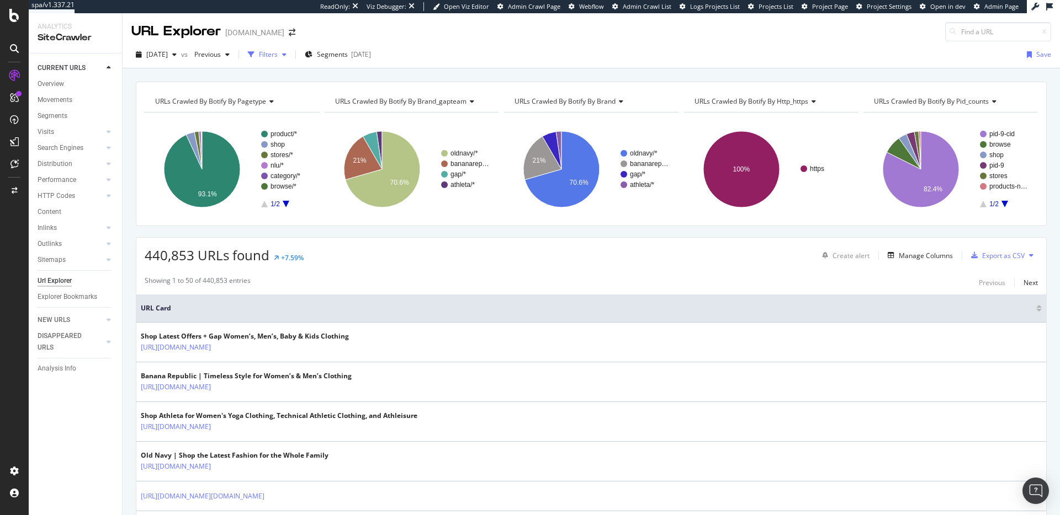
click at [278, 51] on div "Filters" at bounding box center [268, 54] width 19 height 9
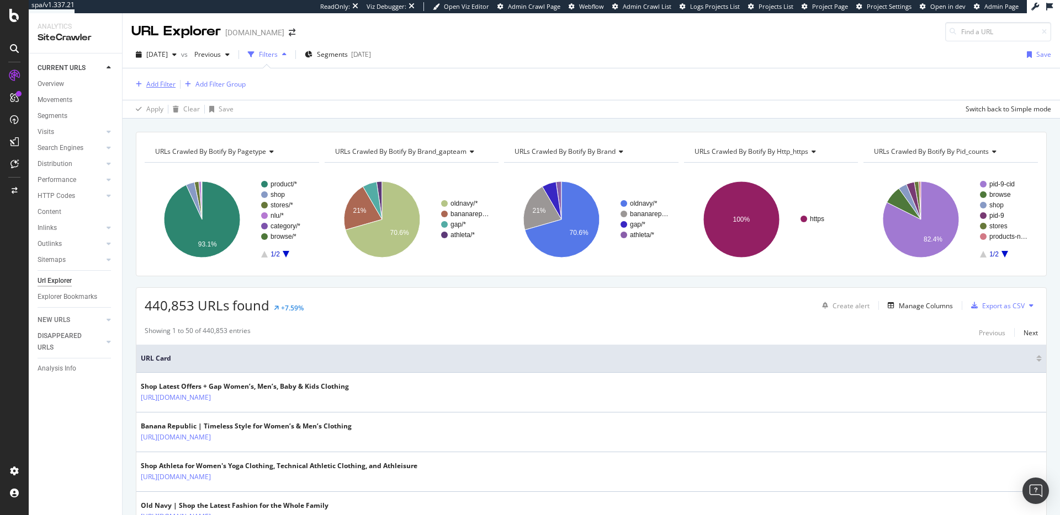
click at [166, 82] on div "Add Filter" at bounding box center [160, 83] width 29 height 9
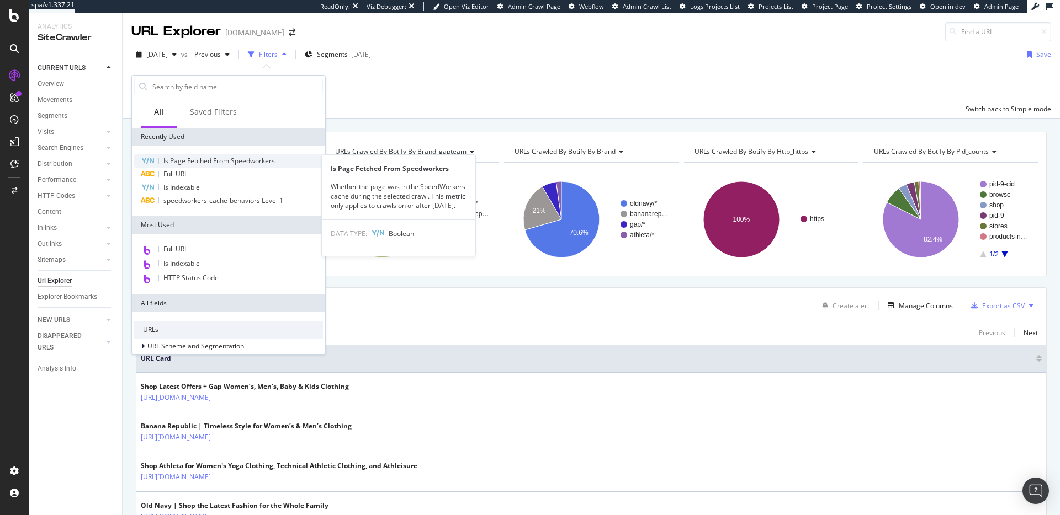
click at [199, 161] on span "Is Page Fetched From Speedworkers" at bounding box center [218, 160] width 111 height 9
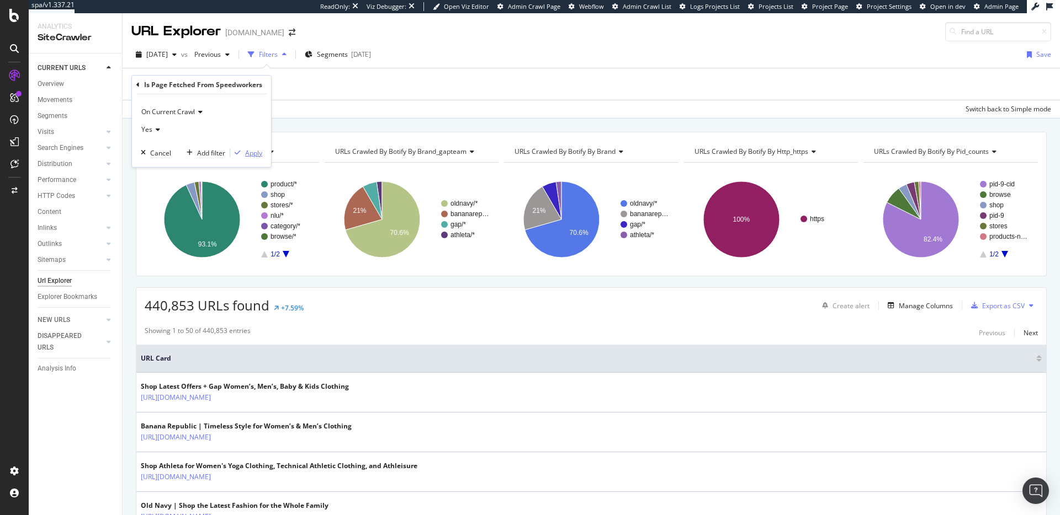
click at [246, 153] on div "Apply" at bounding box center [253, 152] width 17 height 9
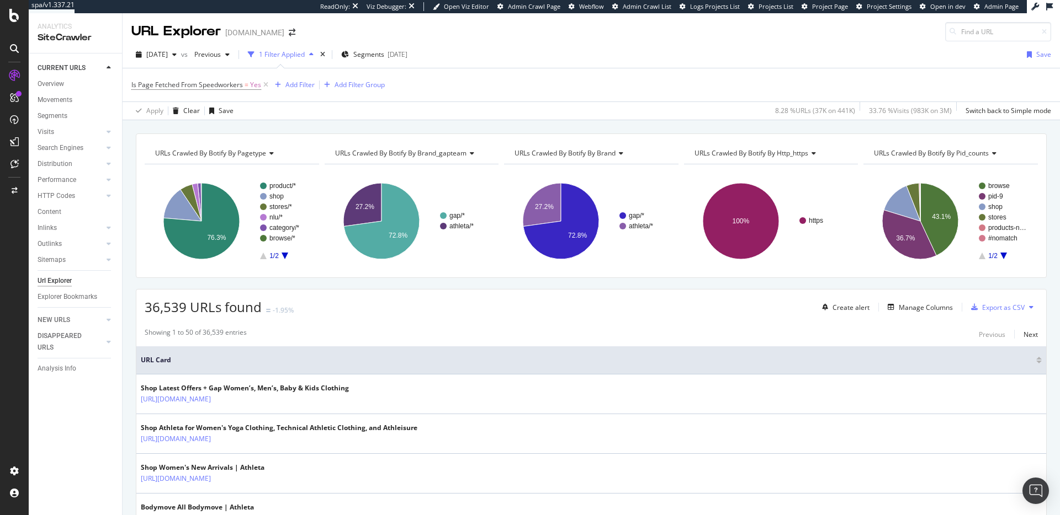
click at [267, 129] on div "URLs Crawled By Botify By pagetype Chart (by Value) Table Expand Export as CSV …" at bounding box center [591, 133] width 937 height 26
click at [269, 124] on div "URLs Crawled By Botify By pagetype Chart (by Value) Table Expand Export as CSV …" at bounding box center [591, 133] width 937 height 26
click at [266, 127] on div "URLs Crawled By Botify By pagetype Chart (by Value) Table Expand Export as CSV …" at bounding box center [591, 133] width 937 height 26
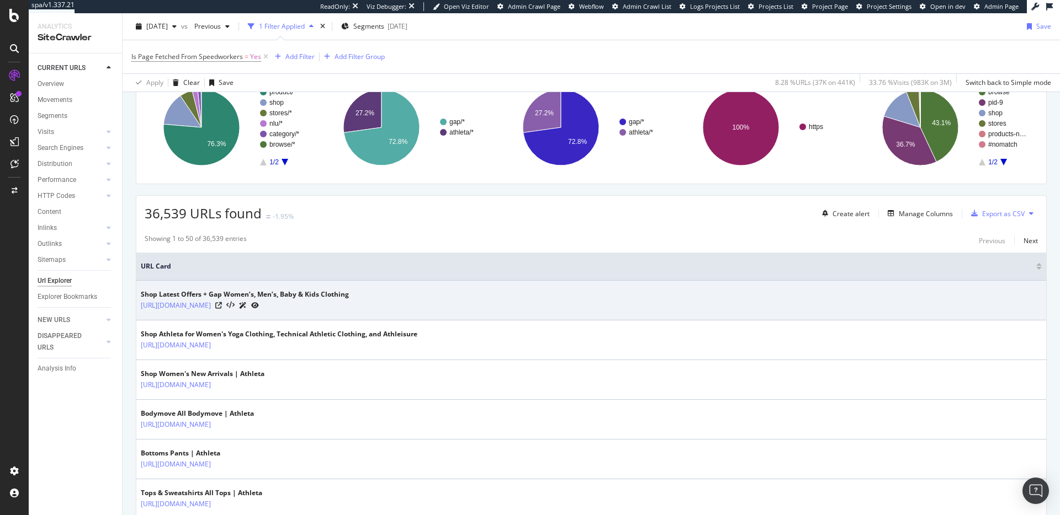
scroll to position [142, 0]
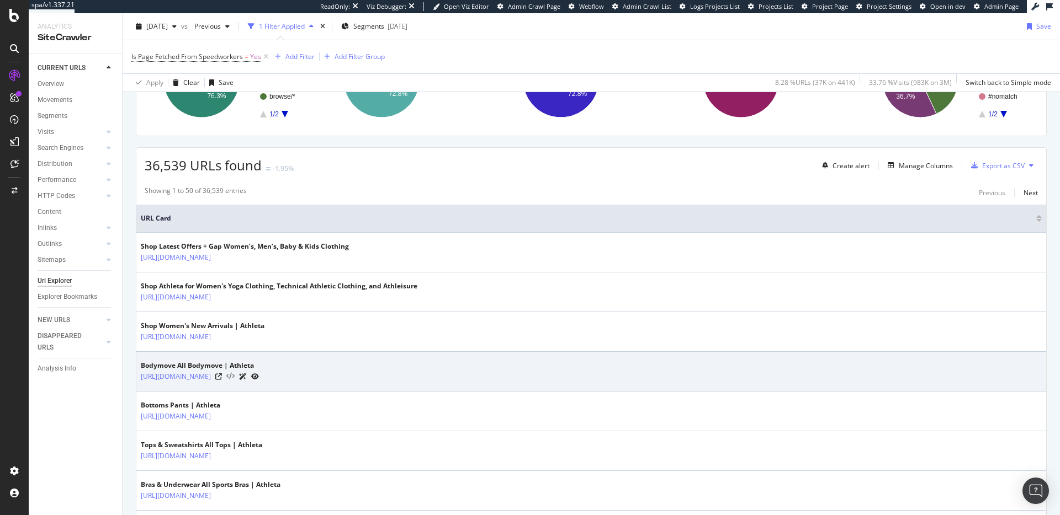
click at [235, 377] on icon at bounding box center [230, 377] width 8 height 8
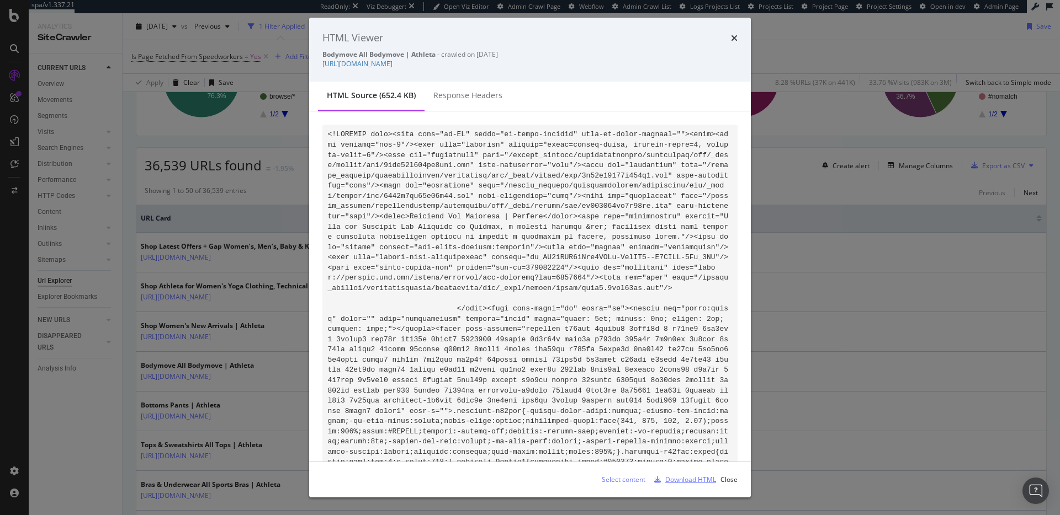
click at [703, 478] on div "Download HTML" at bounding box center [690, 479] width 51 height 9
click at [470, 98] on div "Response Headers" at bounding box center [467, 95] width 69 height 11
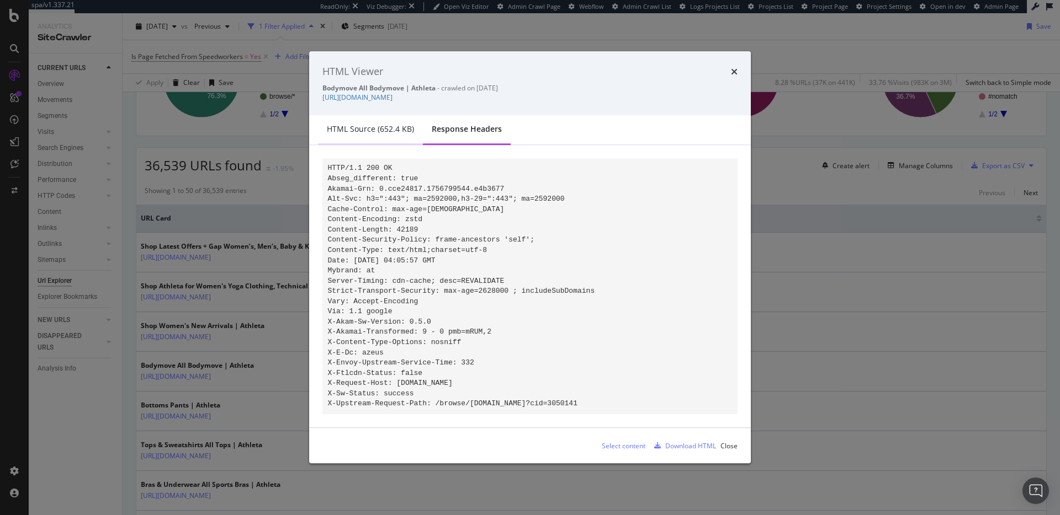
click at [377, 124] on div "HTML source (652.4 KB)" at bounding box center [370, 129] width 87 height 11
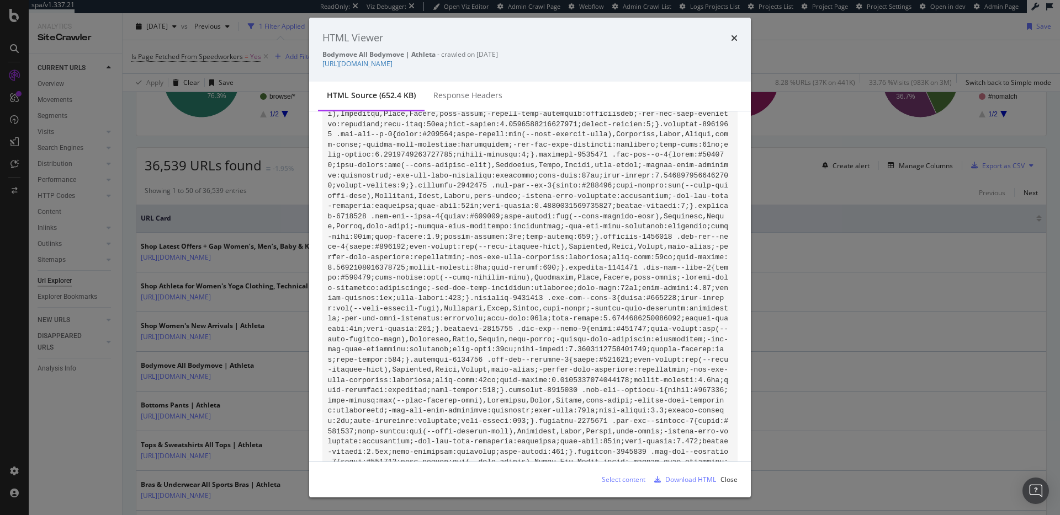
scroll to position [0, 0]
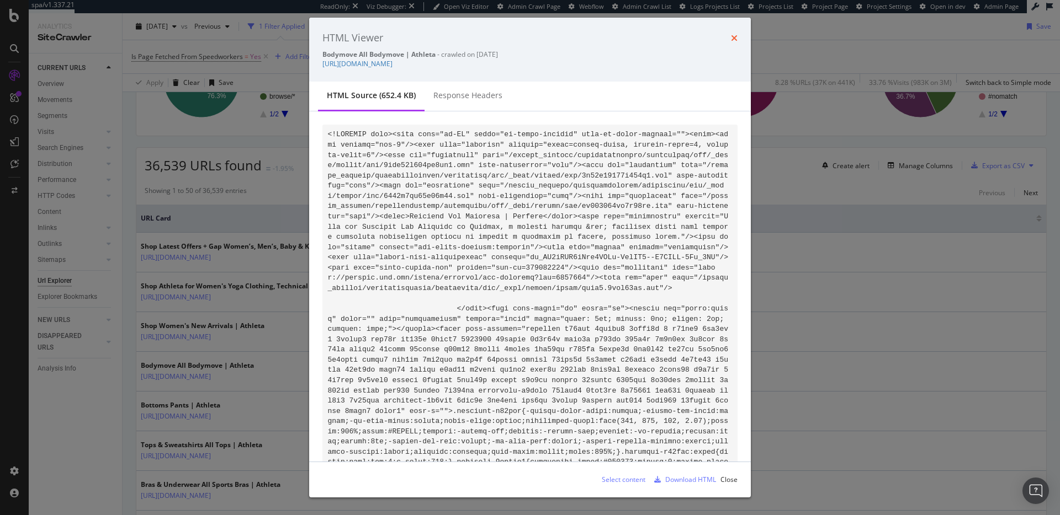
click at [732, 40] on icon "times" at bounding box center [734, 38] width 7 height 9
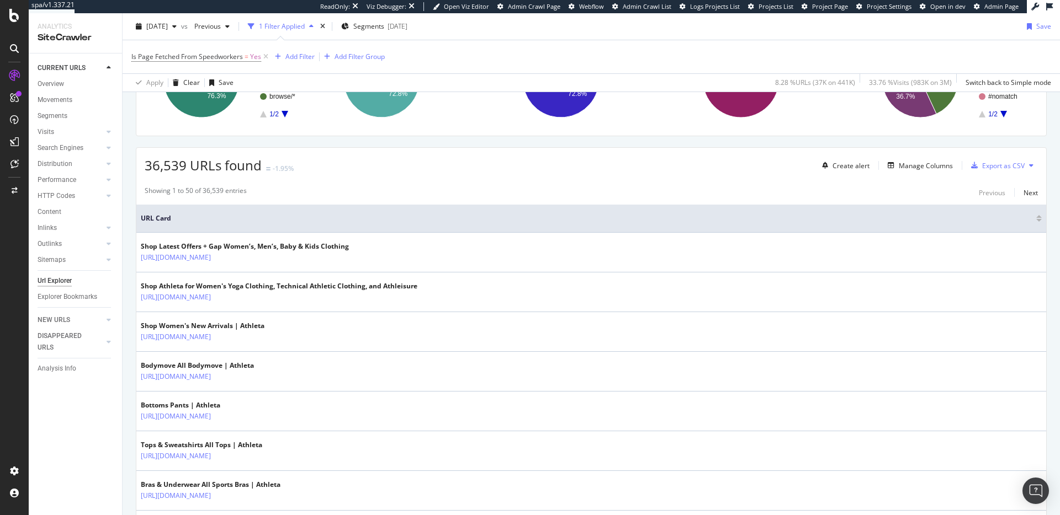
click at [556, 190] on div "Showing 1 to 50 of 36,539 entries Previous Next" at bounding box center [590, 192] width 909 height 13
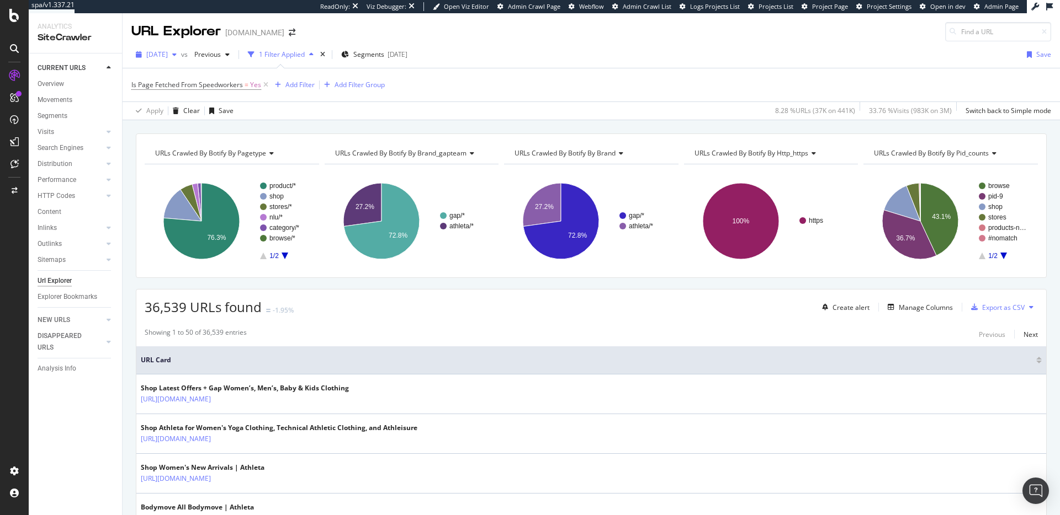
click at [168, 52] on span "[DATE]" at bounding box center [157, 54] width 22 height 9
click at [333, 124] on div "URLs Crawled By Botify By pagetype Chart (by Value) Table Expand Export as CSV …" at bounding box center [591, 133] width 937 height 26
click at [267, 87] on icon at bounding box center [265, 84] width 9 height 11
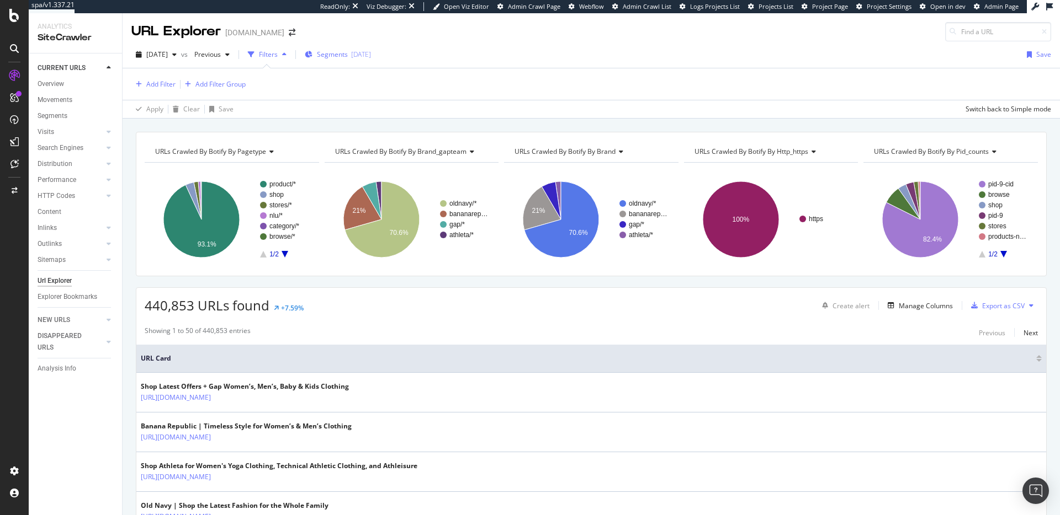
click at [348, 57] on span "Segments" at bounding box center [332, 54] width 31 height 9
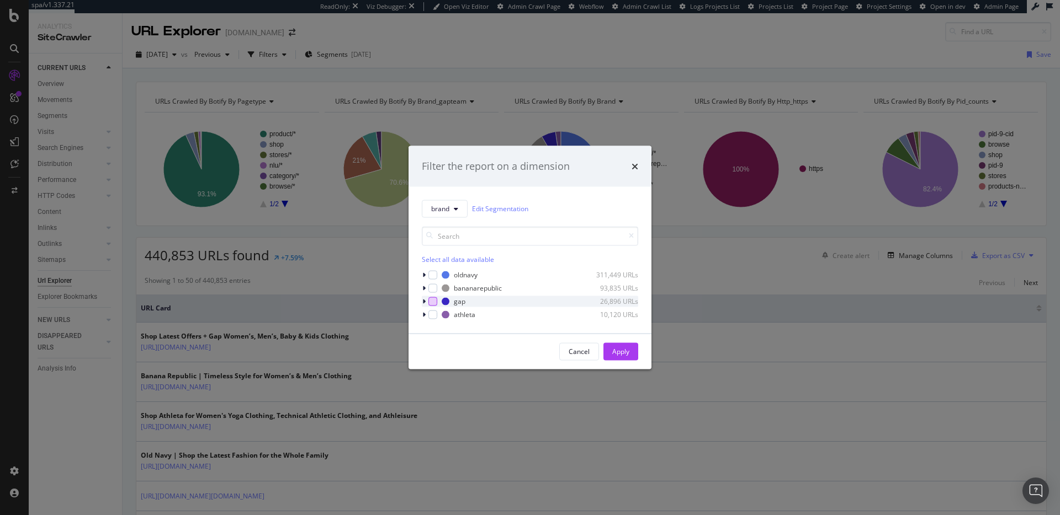
click at [432, 301] on div "modal" at bounding box center [432, 301] width 9 height 9
click at [432, 316] on div "modal" at bounding box center [432, 314] width 9 height 9
click at [622, 353] on div "Apply" at bounding box center [620, 351] width 17 height 9
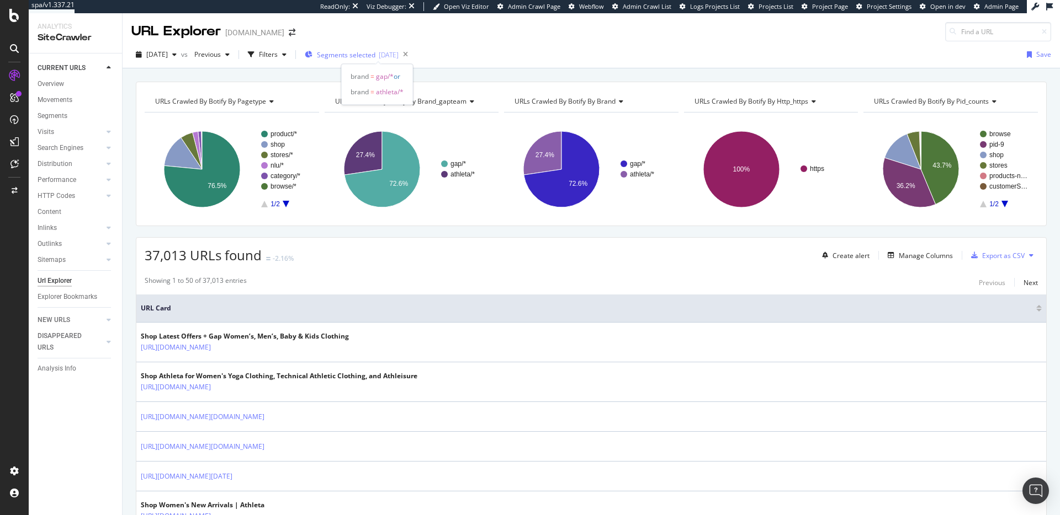
click at [373, 56] on span "Segments selected" at bounding box center [346, 54] width 58 height 9
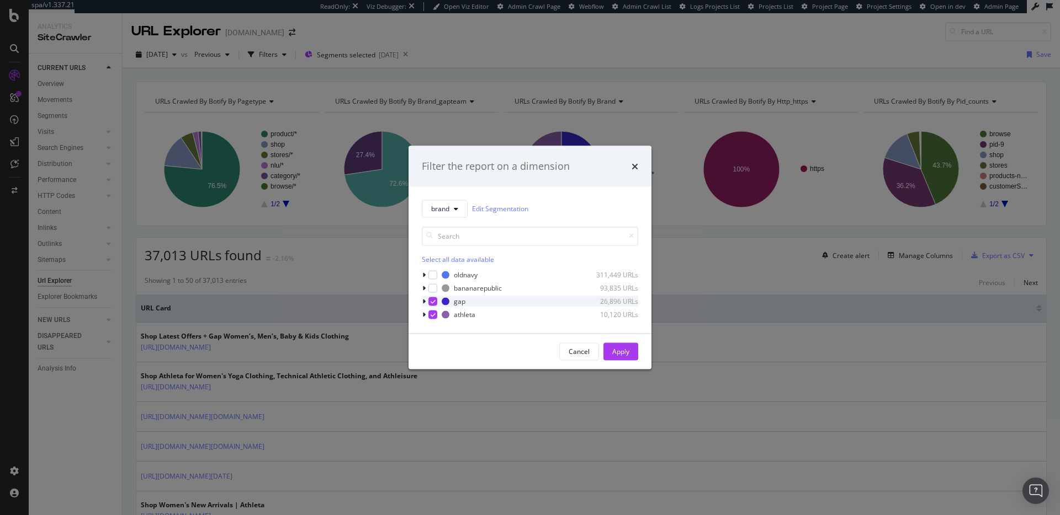
click at [430, 301] on icon "modal" at bounding box center [432, 302] width 5 height 6
drag, startPoint x: 435, startPoint y: 314, endPoint x: 435, endPoint y: 307, distance: 6.6
click at [435, 314] on icon "modal" at bounding box center [432, 315] width 5 height 6
click at [432, 275] on div "modal" at bounding box center [432, 274] width 9 height 9
click at [433, 289] on div "modal" at bounding box center [432, 288] width 9 height 9
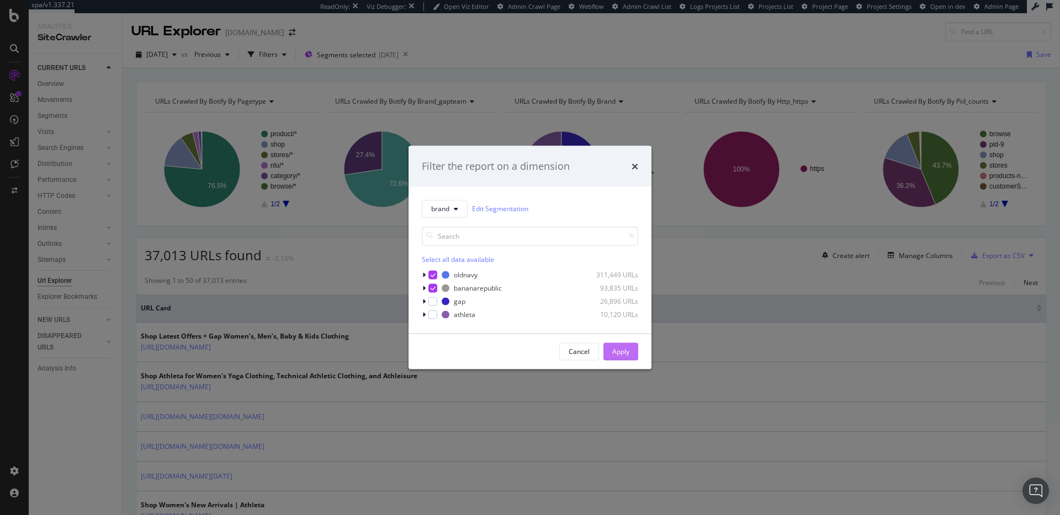
click at [626, 354] on div "Apply" at bounding box center [620, 351] width 17 height 9
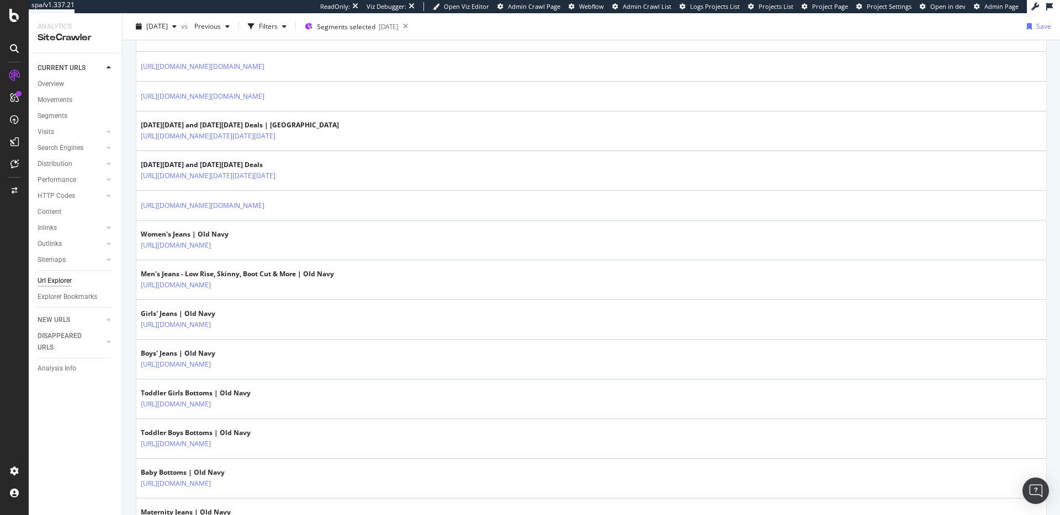
scroll to position [534, 0]
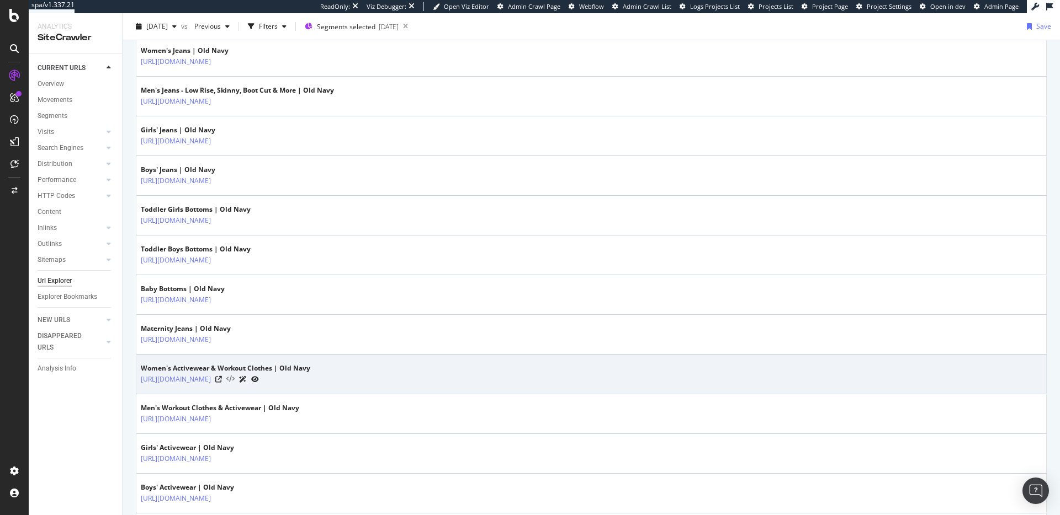
click at [235, 380] on icon at bounding box center [230, 380] width 8 height 8
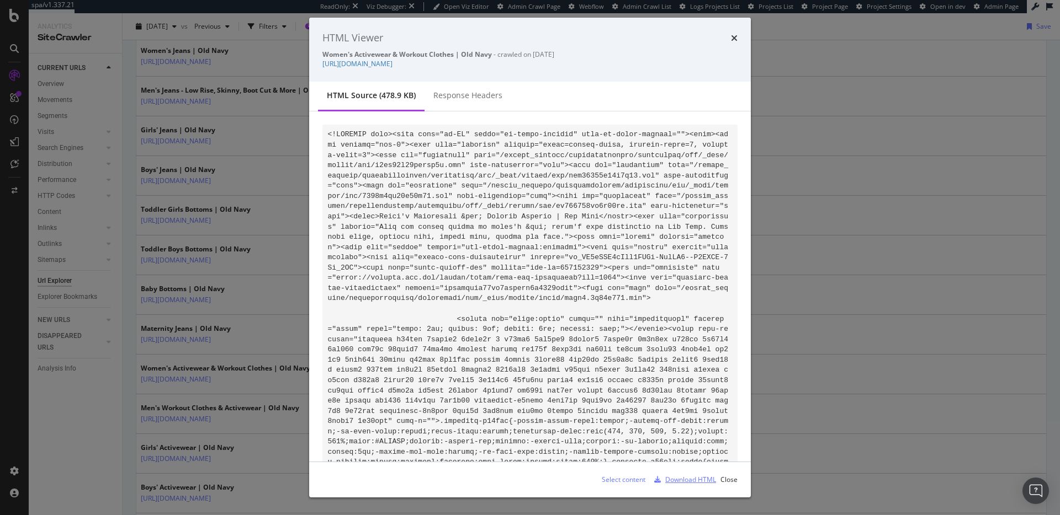
click at [695, 482] on div "Download HTML" at bounding box center [690, 479] width 51 height 9
click at [435, 85] on div "Response Headers" at bounding box center [467, 96] width 87 height 30
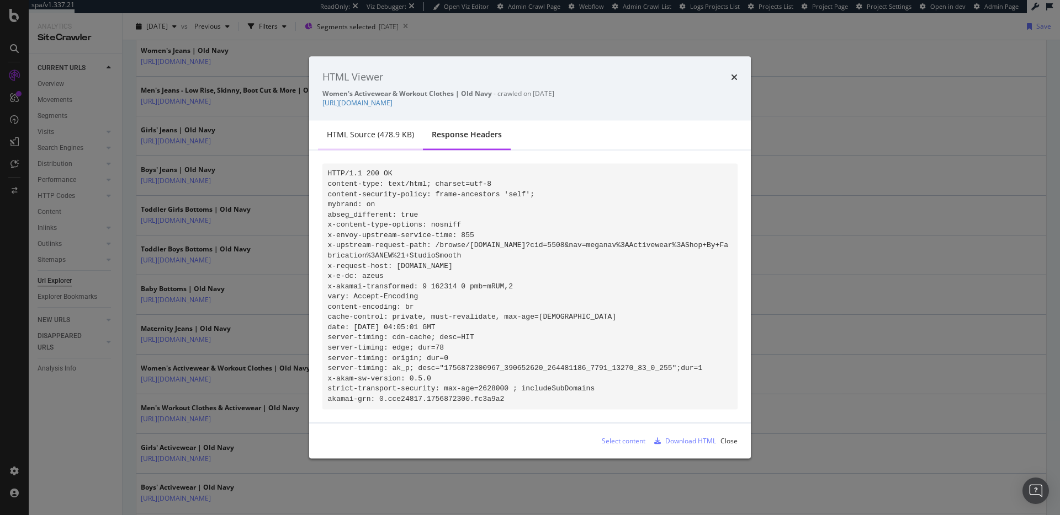
click at [372, 122] on div "HTML source (478.9 KB)" at bounding box center [370, 135] width 105 height 30
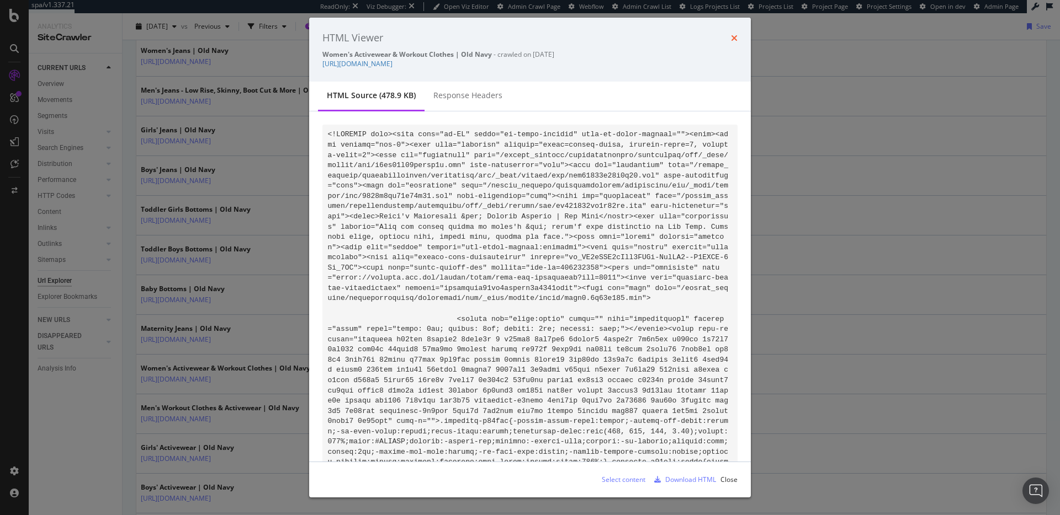
click icon "times"
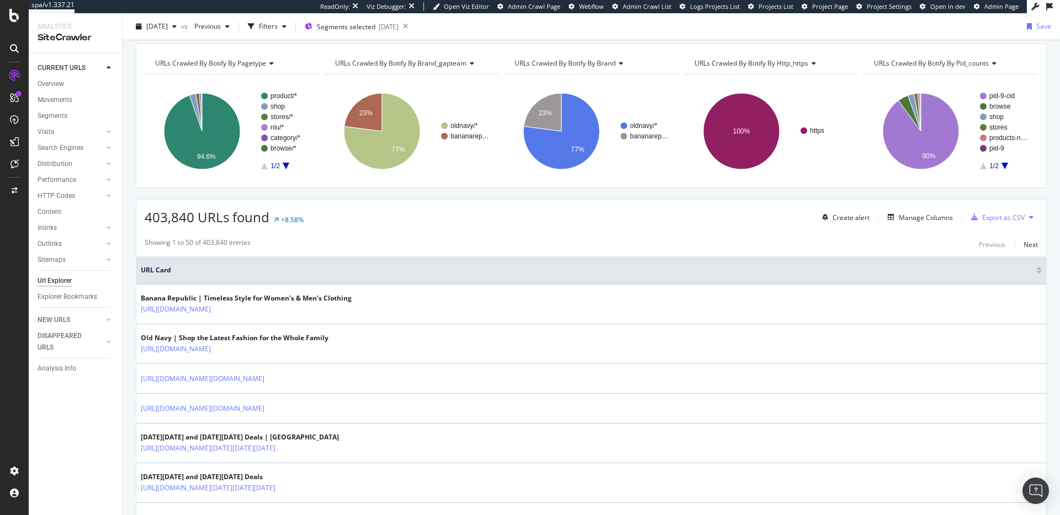
scroll to position [0, 0]
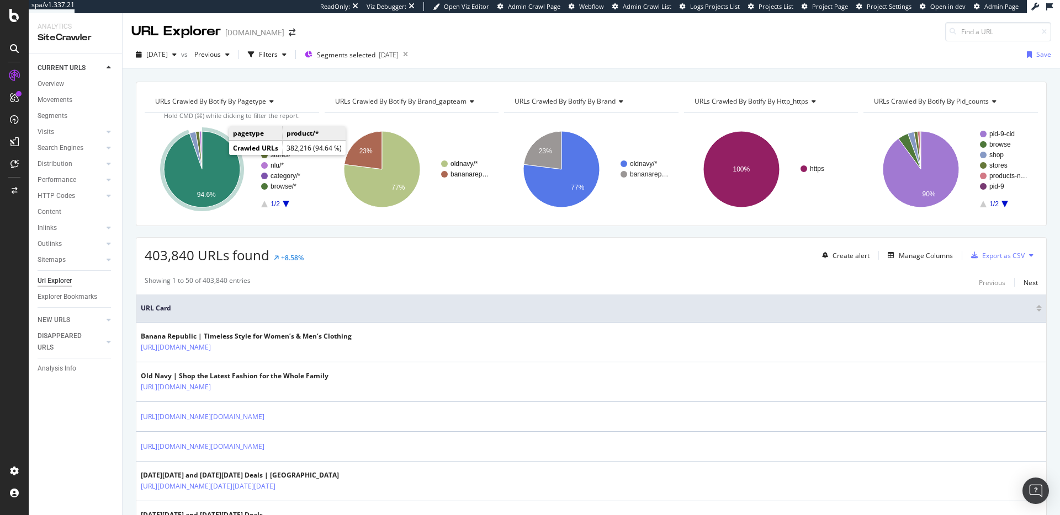
click icon "A chart."
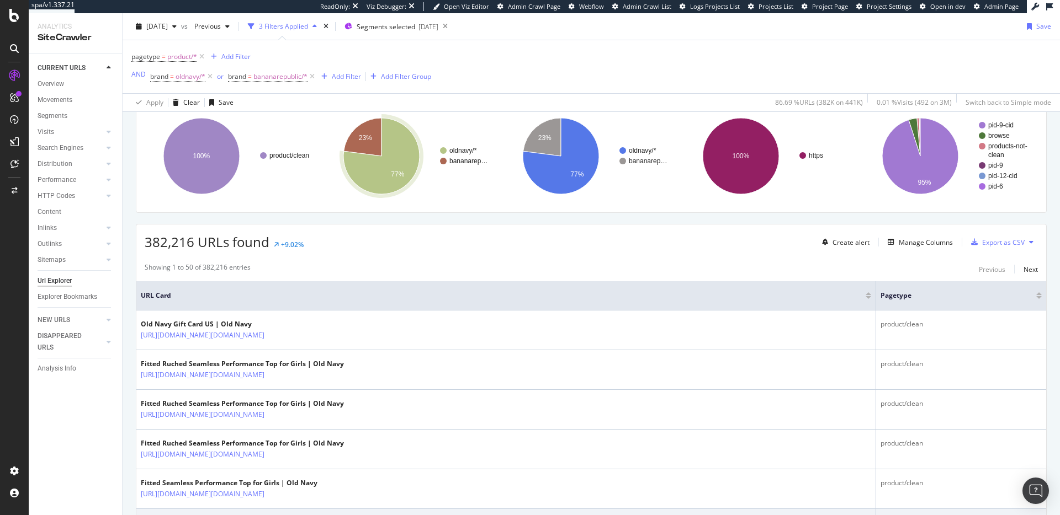
scroll to position [207, 0]
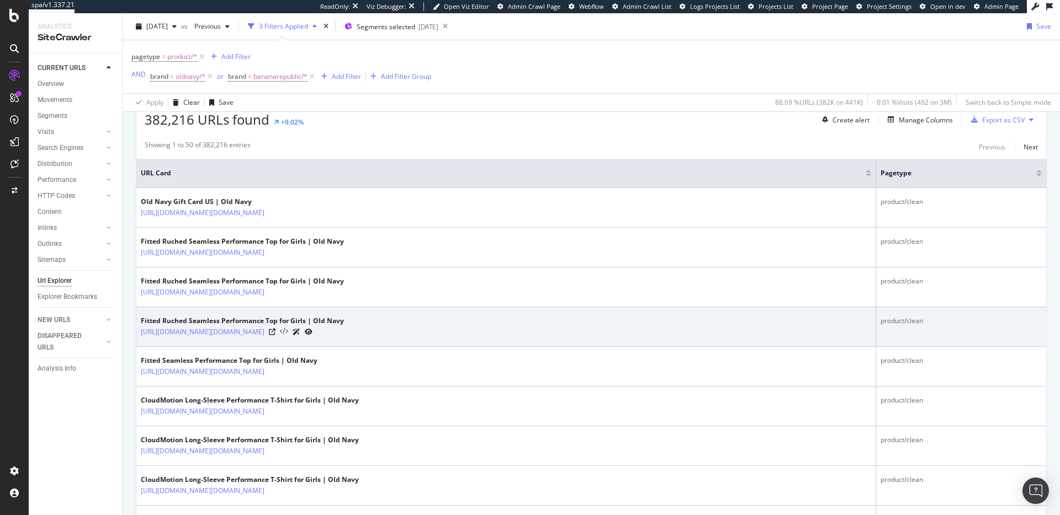
click icon
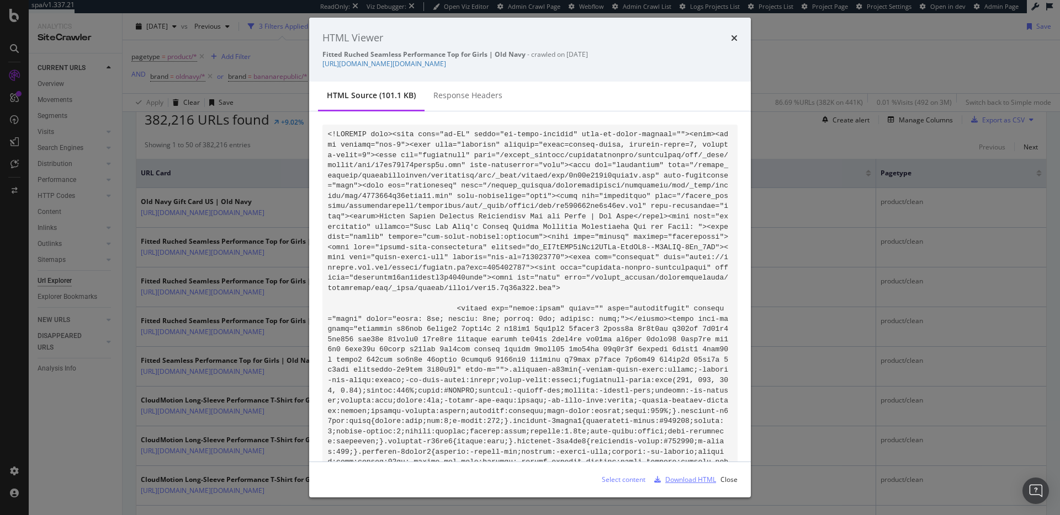
click div "Download HTML"
click div "Response Headers"
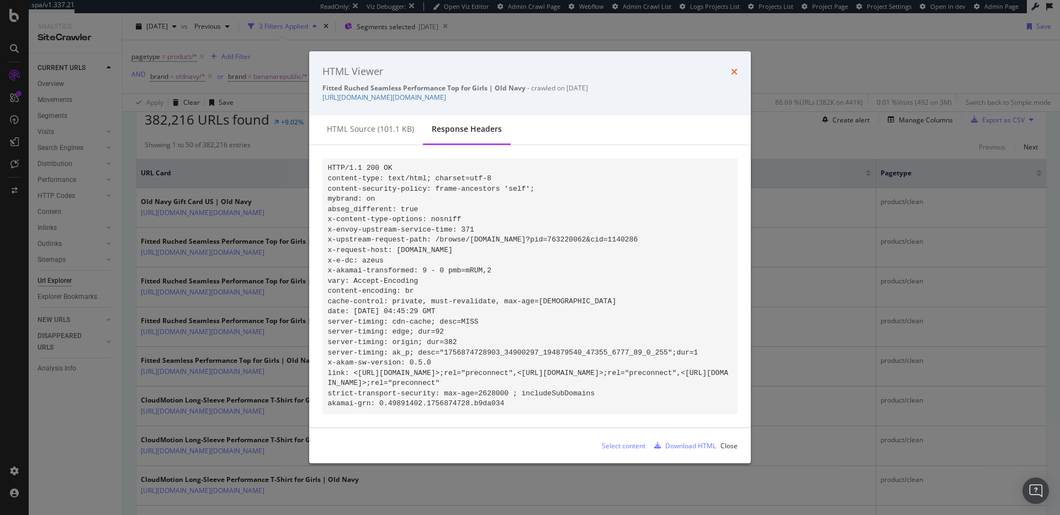
click icon "times"
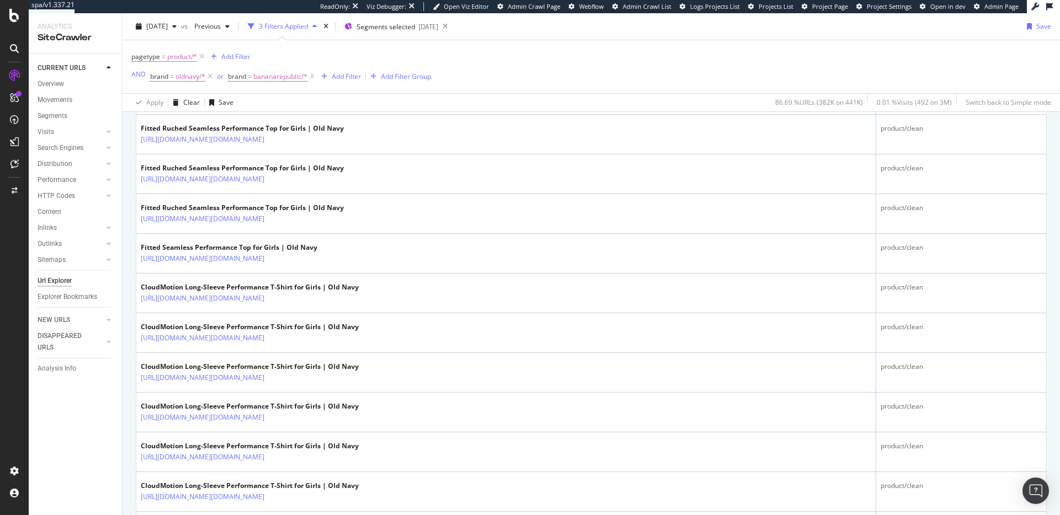
scroll to position [0, 0]
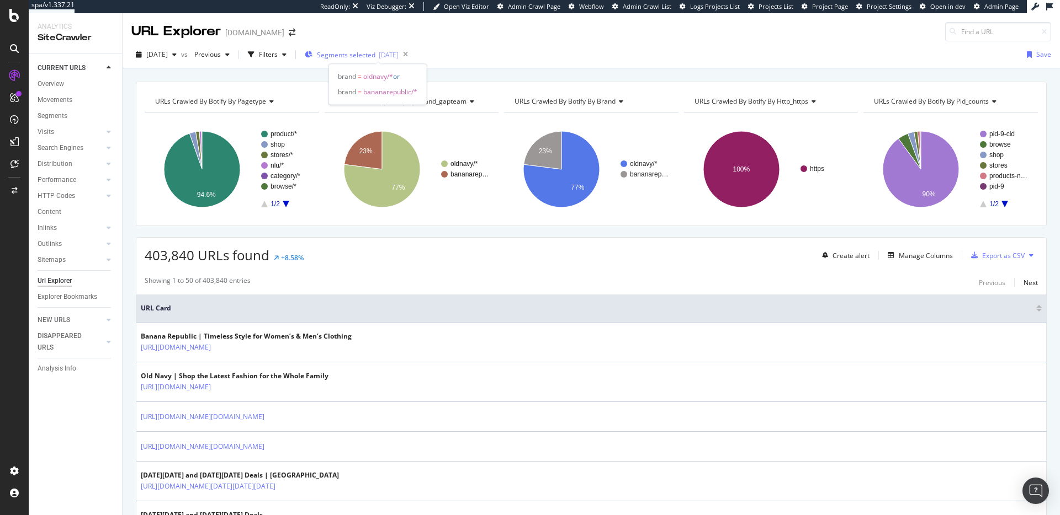
click at [370, 53] on span "Segments selected" at bounding box center [346, 54] width 58 height 9
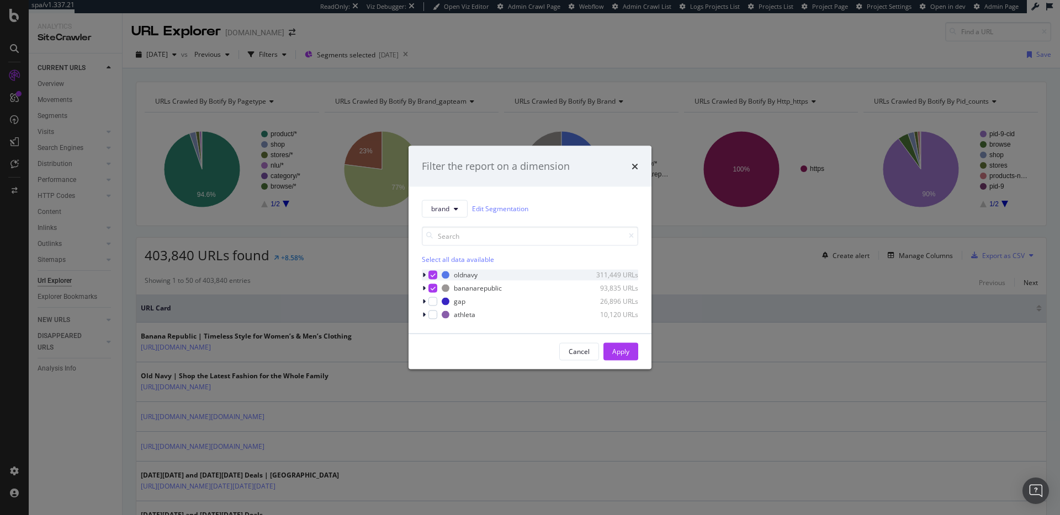
click at [432, 275] on icon "modal" at bounding box center [432, 275] width 5 height 6
click at [433, 286] on icon "modal" at bounding box center [432, 288] width 5 height 6
click at [433, 302] on div "modal" at bounding box center [432, 301] width 9 height 9
click at [435, 315] on div "modal" at bounding box center [432, 314] width 9 height 9
click at [616, 356] on div "Apply" at bounding box center [620, 351] width 17 height 17
